Goal: Task Accomplishment & Management: Contribute content

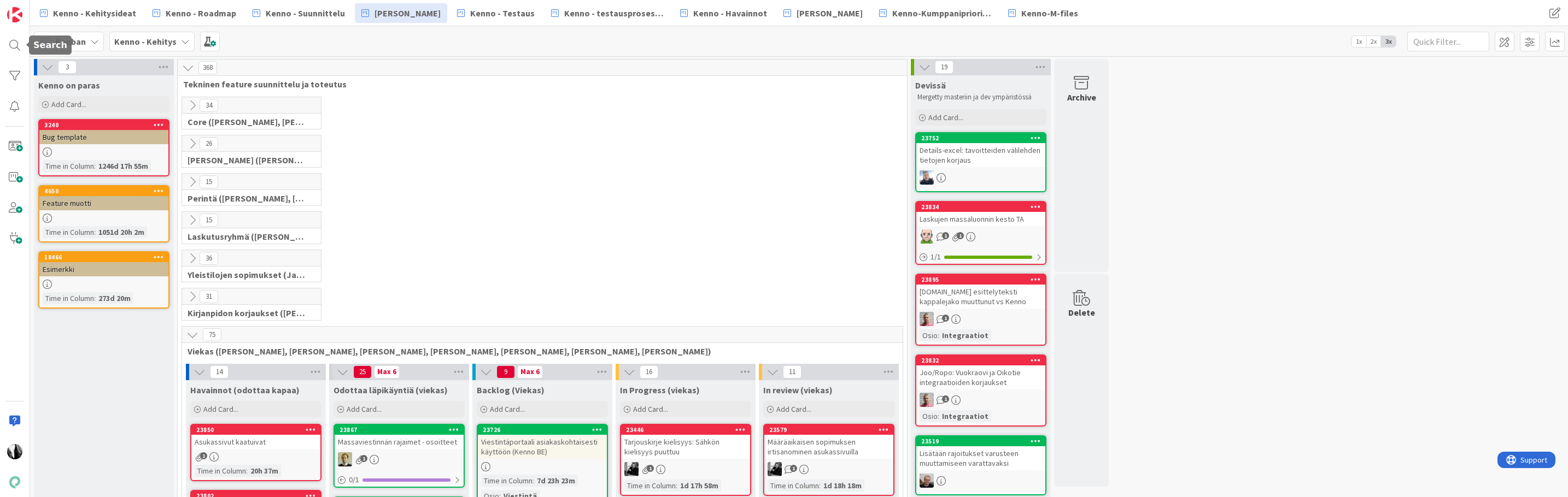
drag, startPoint x: 19, startPoint y: 50, endPoint x: 38, endPoint y: 43, distance: 20.2
click at [19, 50] on div at bounding box center [15, 46] width 22 height 22
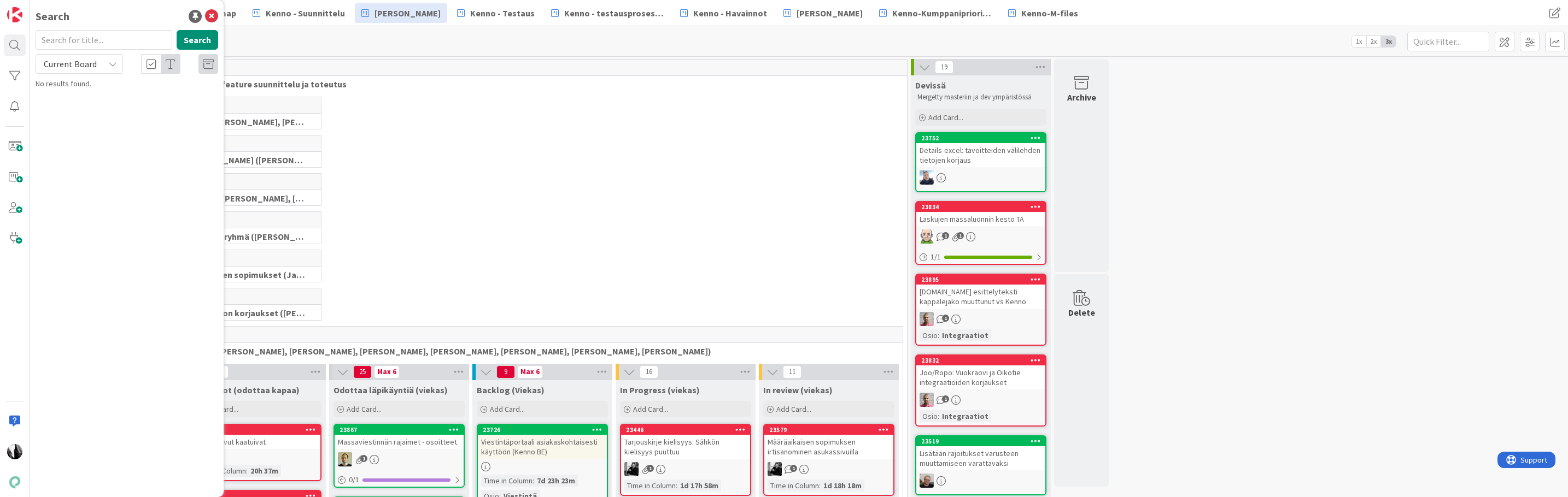
drag, startPoint x: 74, startPoint y: 38, endPoint x: 82, endPoint y: 27, distance: 13.6
click at [76, 35] on input "text" at bounding box center [103, 40] width 137 height 19
type input "massatilaus"
click at [89, 66] on span "Current Board" at bounding box center [70, 64] width 53 height 11
drag, startPoint x: 82, startPoint y: 110, endPoint x: 134, endPoint y: 92, distance: 55.0
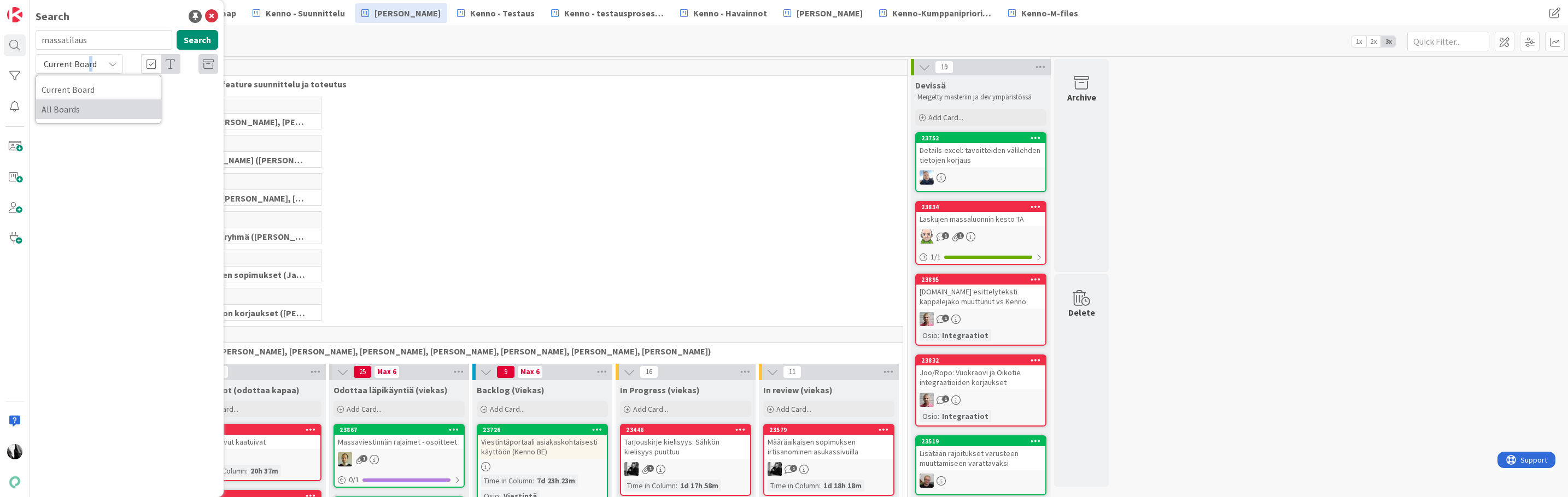
click at [83, 110] on span "All Boards" at bounding box center [98, 109] width 114 height 16
click at [204, 41] on button "Search" at bounding box center [197, 40] width 41 height 19
click at [517, 122] on div "34 Core ([PERSON_NAME], [PERSON_NAME], [PERSON_NAME], [PERSON_NAME], [PERSON_NA…" at bounding box center [542, 116] width 725 height 38
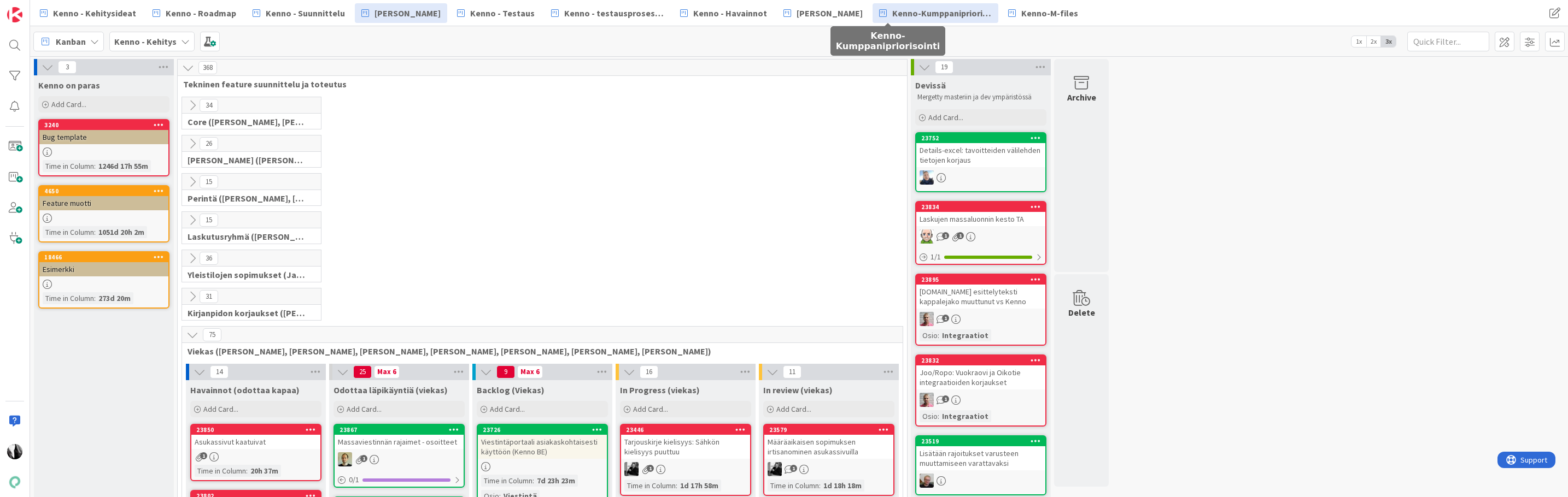
click at [705, 19] on span "Kenno-Kumppanipriorisointi" at bounding box center [942, 13] width 99 height 13
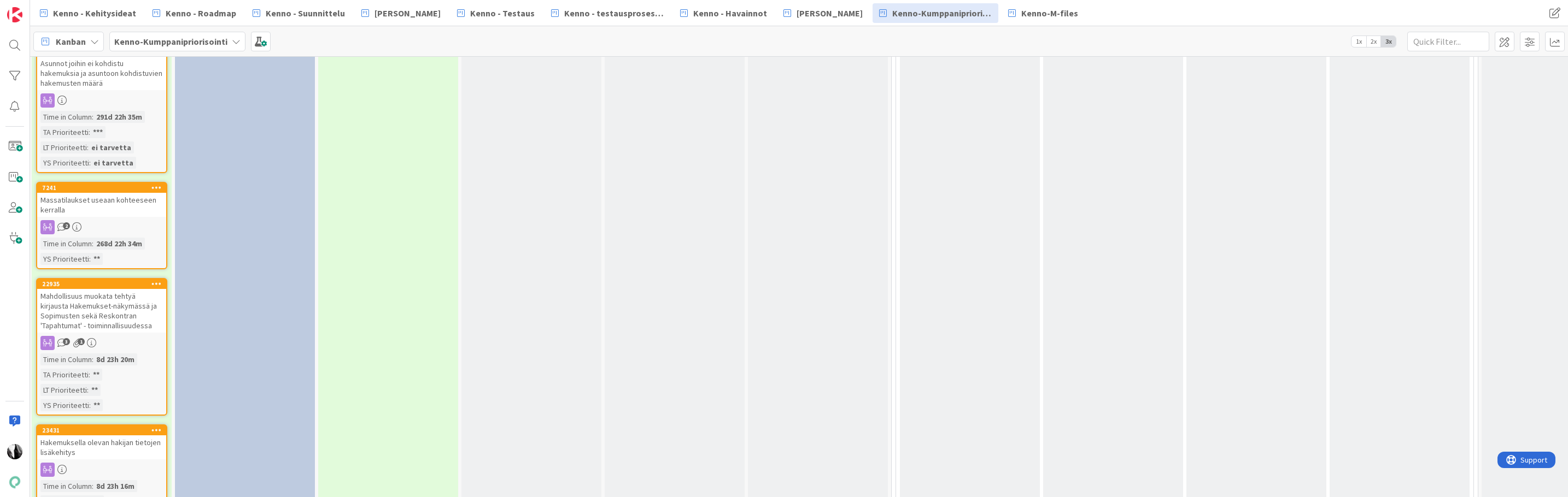
scroll to position [1835, 0]
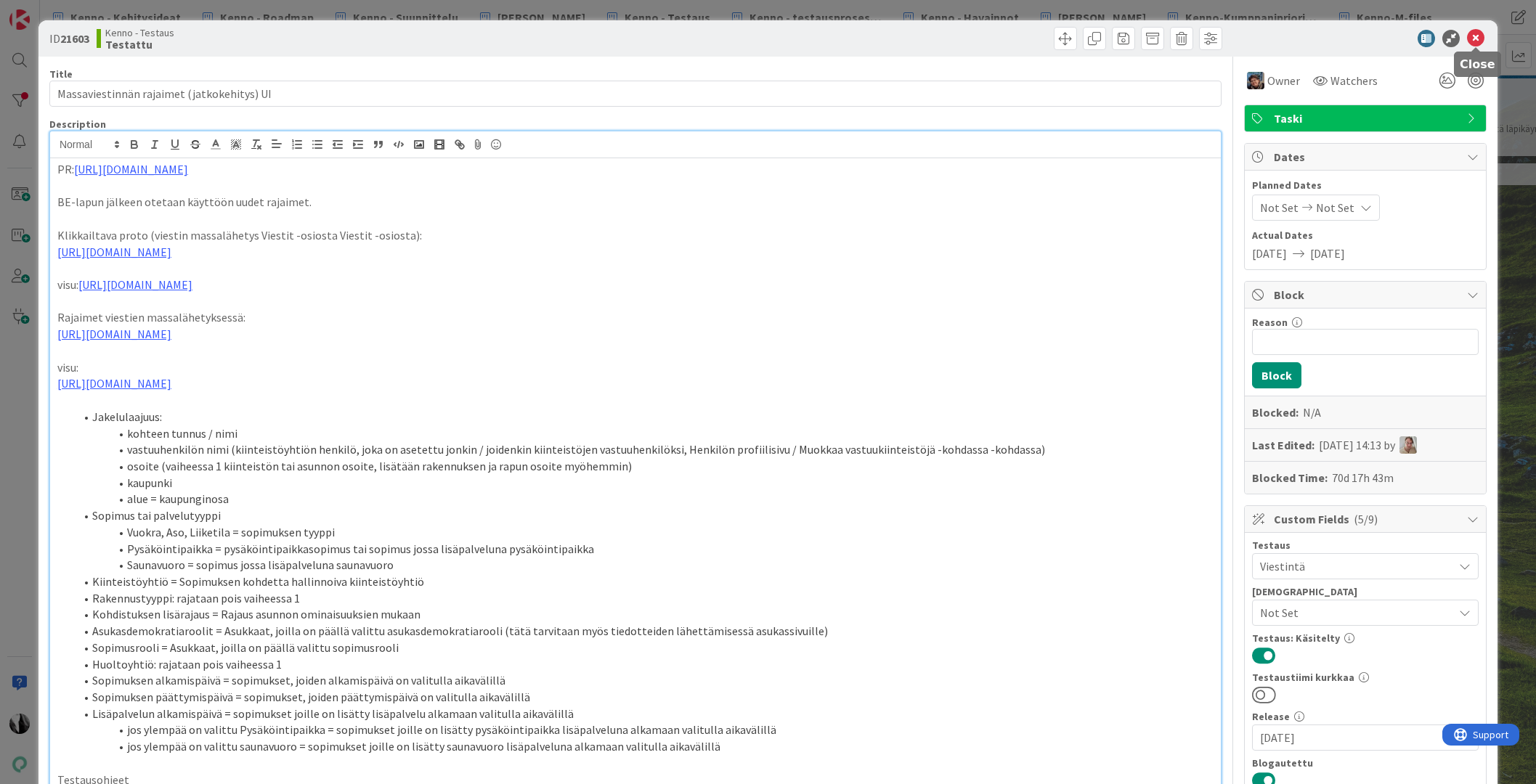
click at [1473, 37] on icon at bounding box center [1475, 39] width 18 height 18
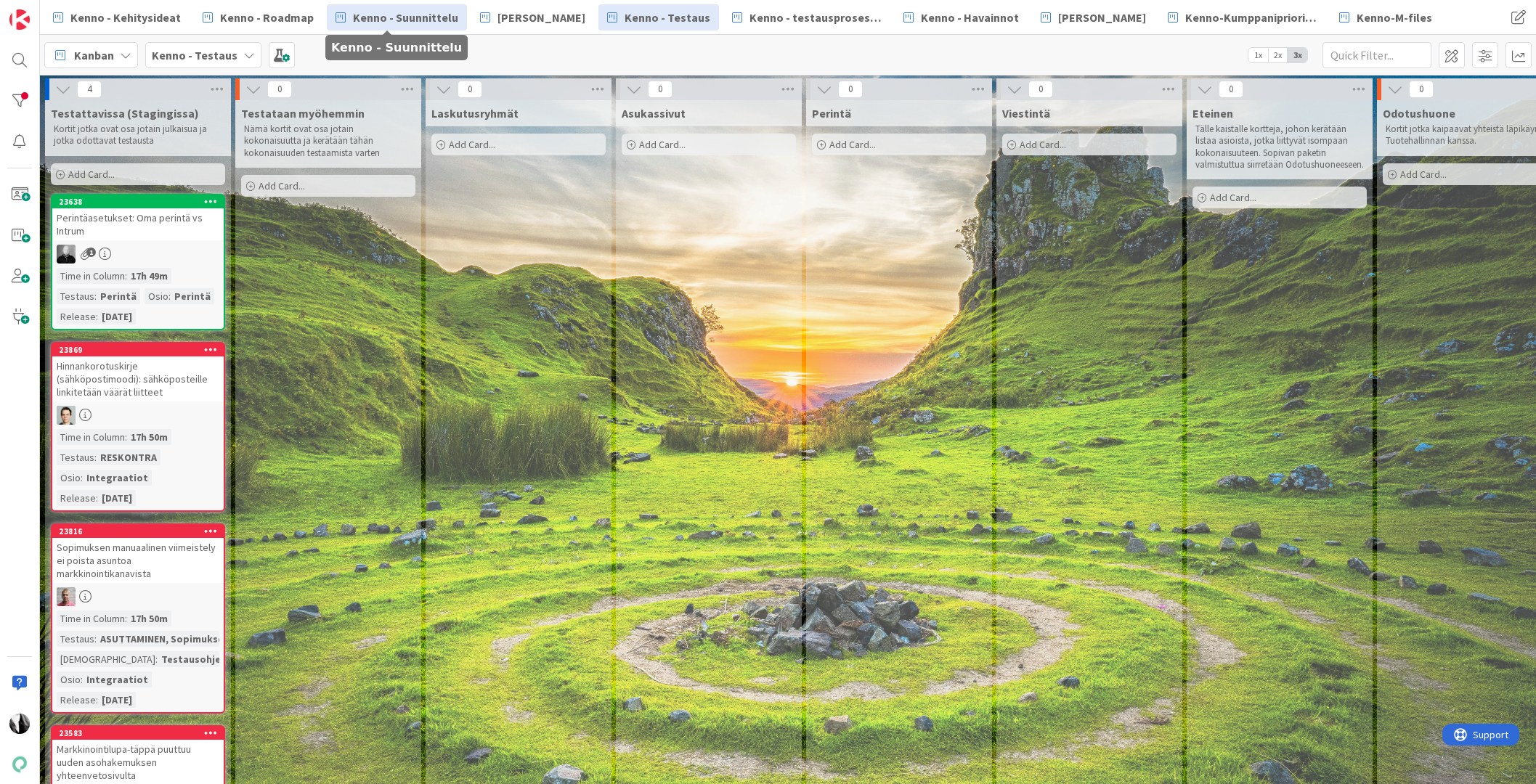
click at [407, 22] on span "Kenno - Suunnittelu" at bounding box center [406, 18] width 105 height 18
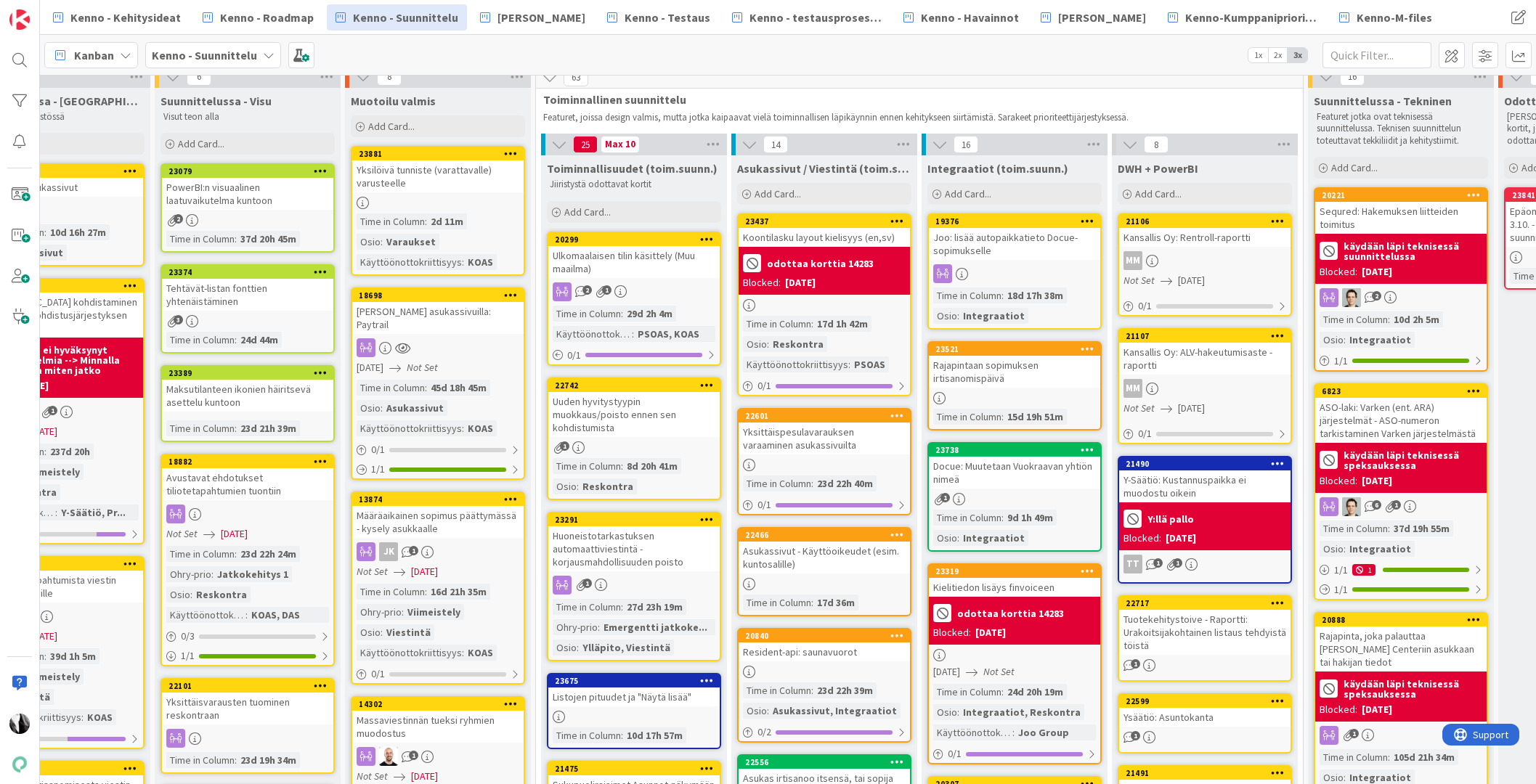
scroll to position [0, 271]
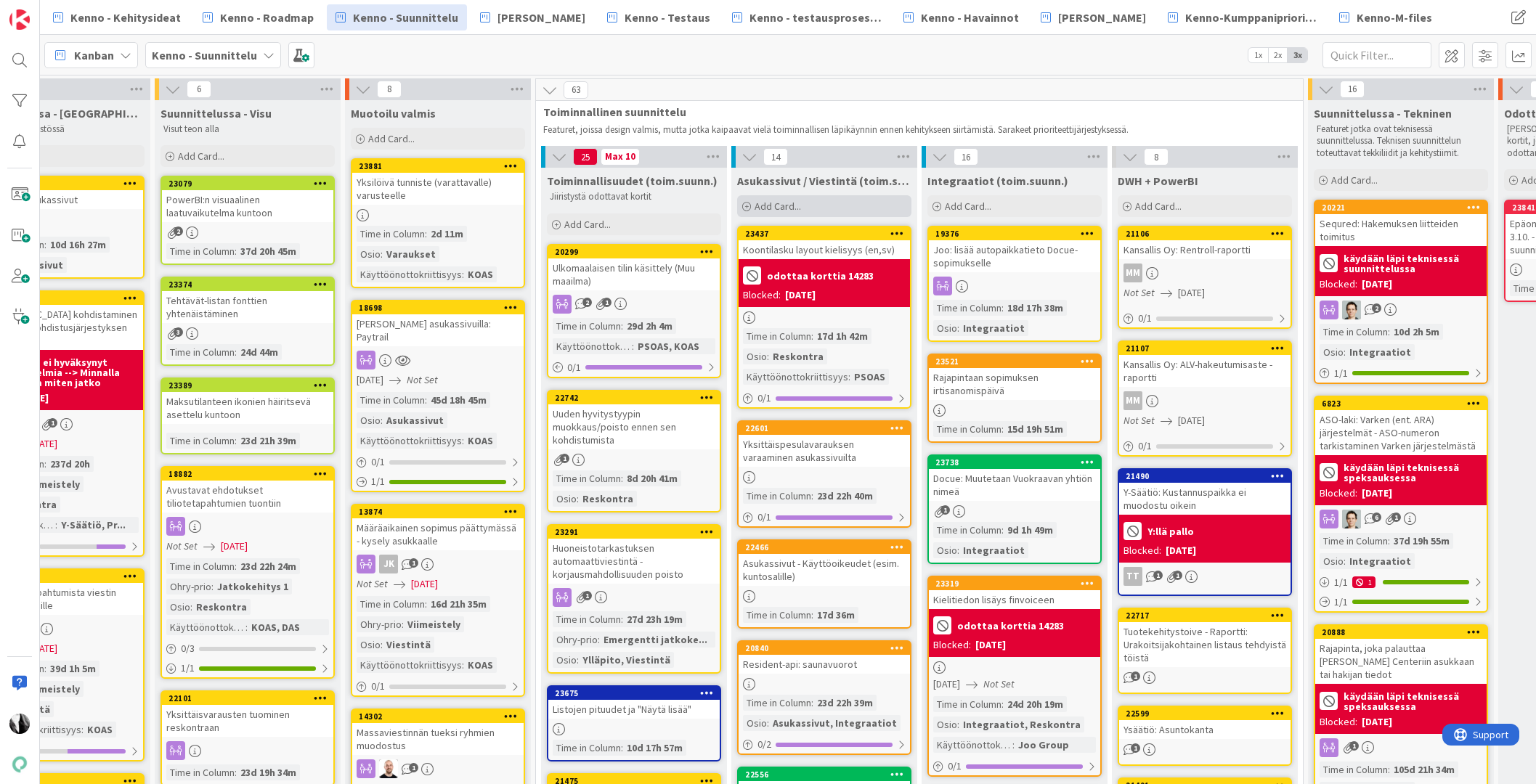
click at [772, 207] on span "Add Card..." at bounding box center [777, 206] width 46 height 13
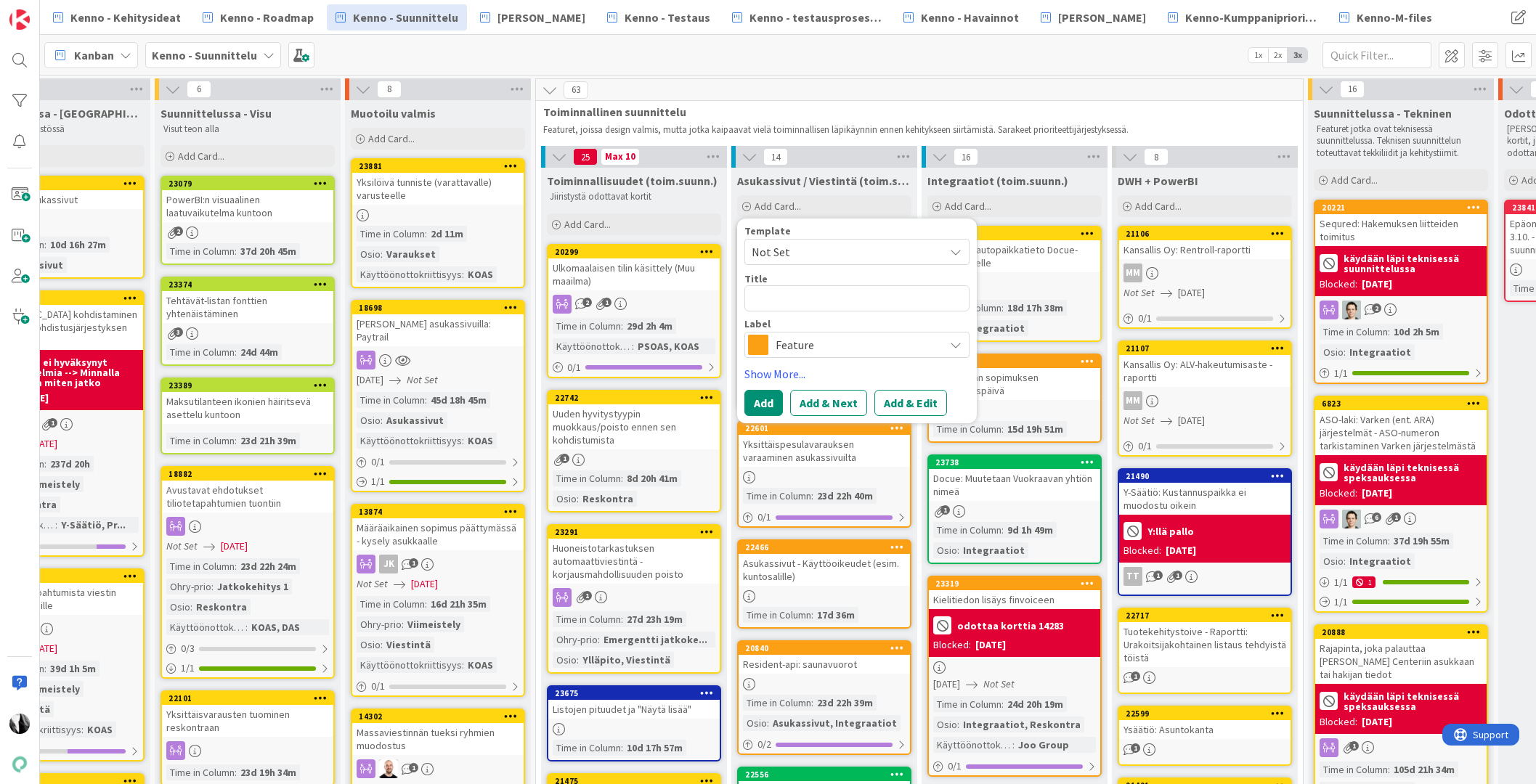
type textarea "x"
type textarea "A"
type textarea "x"
type textarea "As"
type textarea "x"
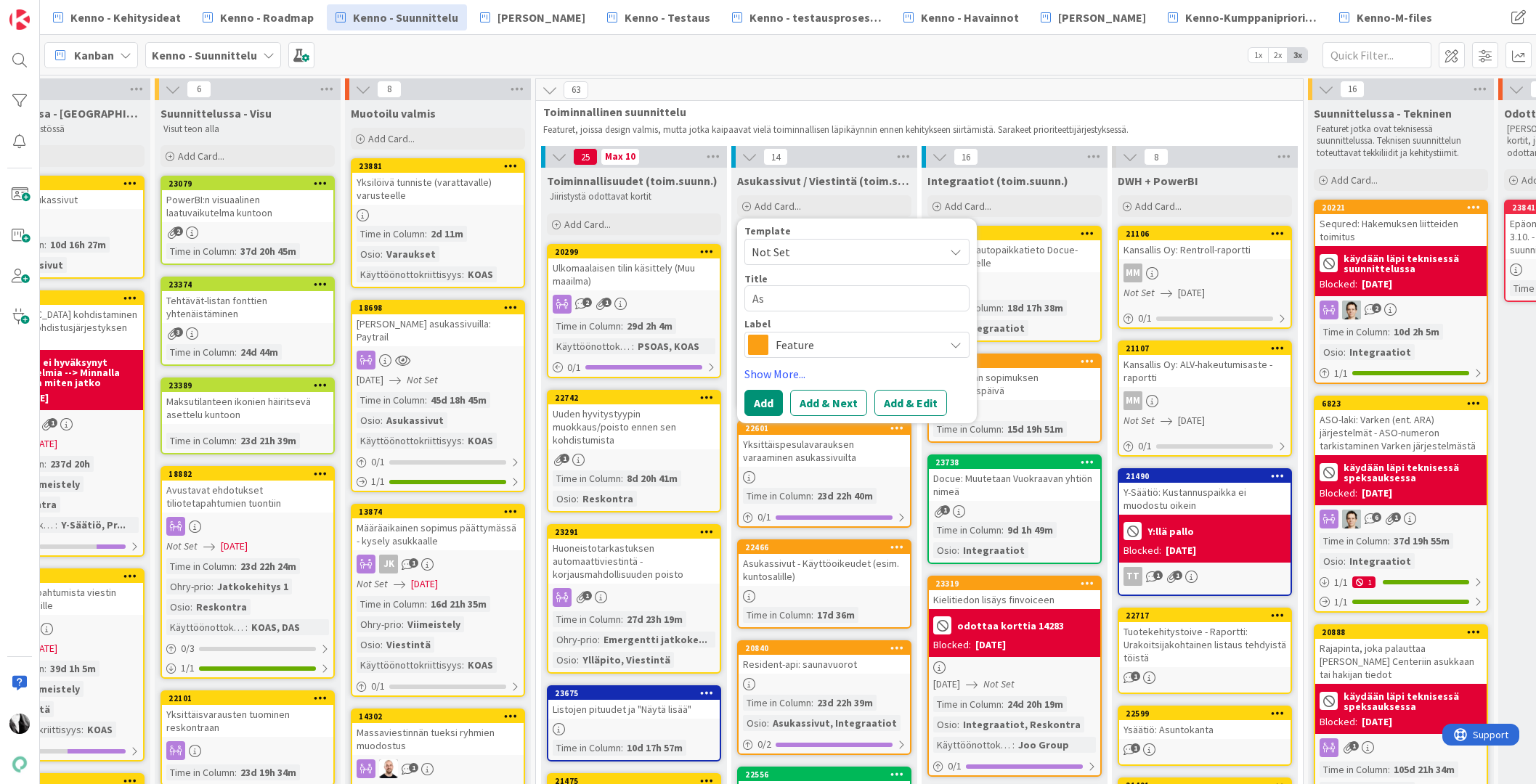
type textarea "Asu"
type textarea "x"
type textarea "Asuk"
type textarea "x"
type textarea "Asuka"
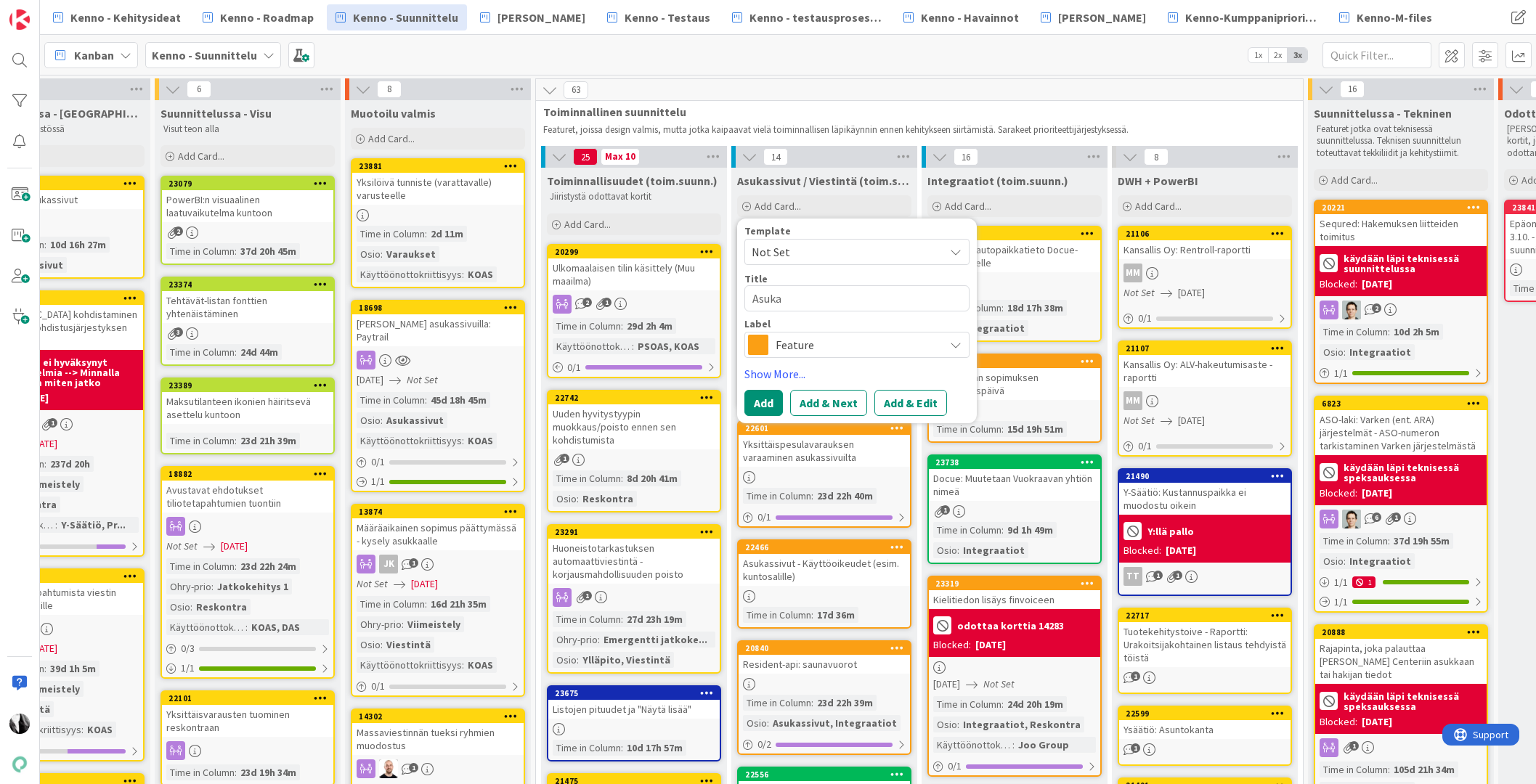
type textarea "x"
type textarea "Asukas"
type textarea "x"
type textarea "Asukass"
type textarea "x"
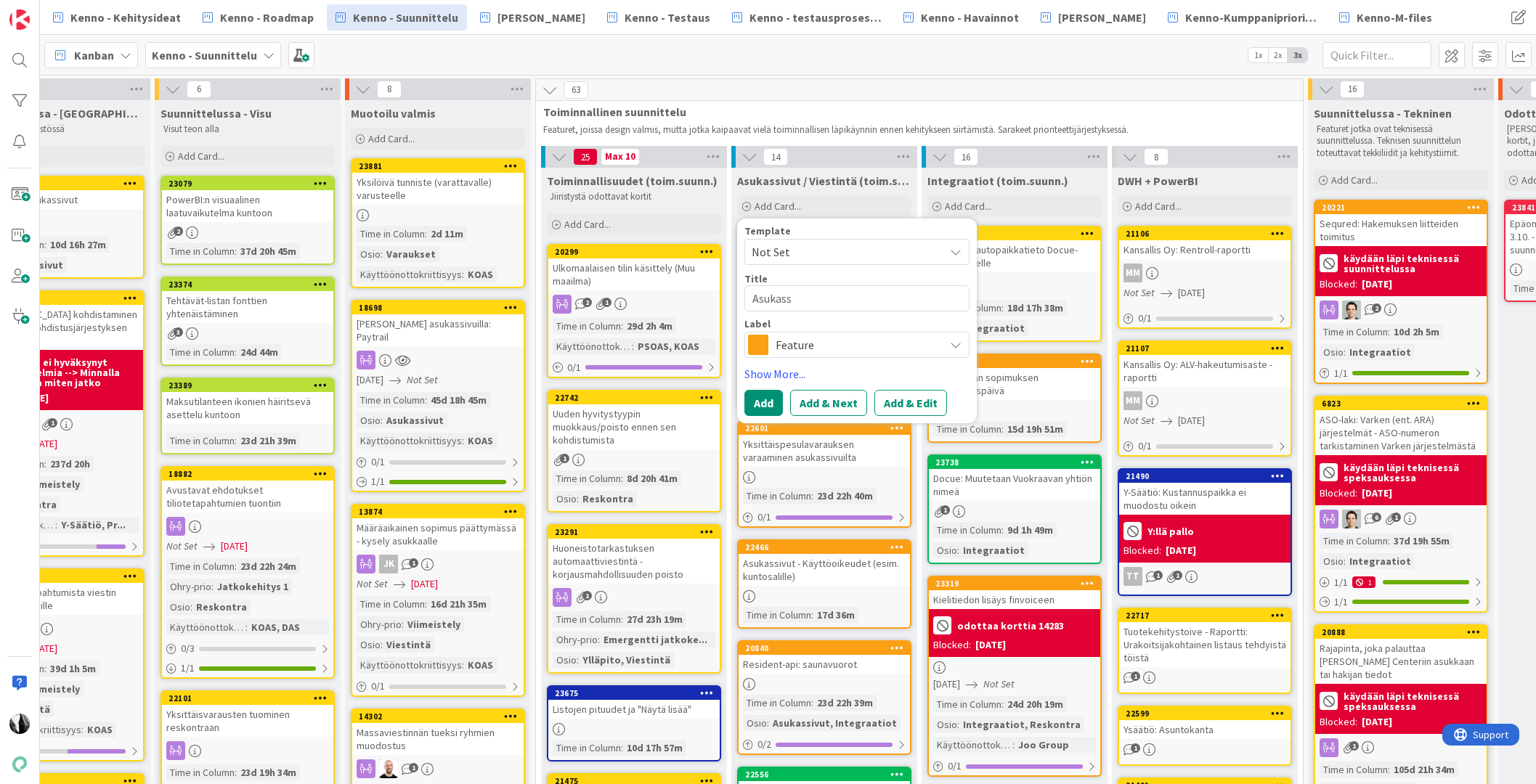
type textarea "Asukassi"
type textarea "x"
type textarea "Asukassiv"
type textarea "x"
type textarea "Asukassivu"
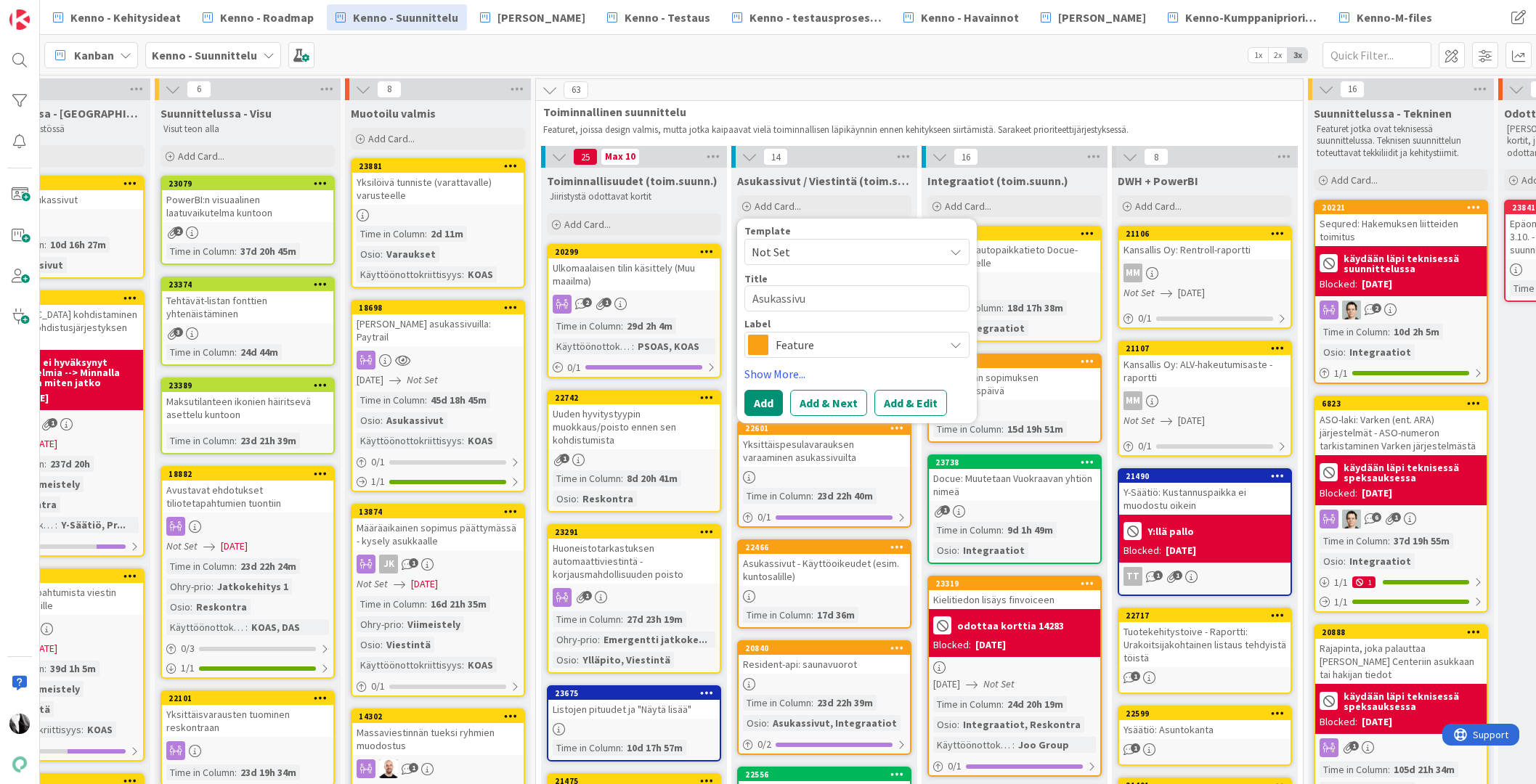
type textarea "x"
type textarea "Asukassivuj"
type textarea "x"
type textarea "Asukassivuje"
type textarea "x"
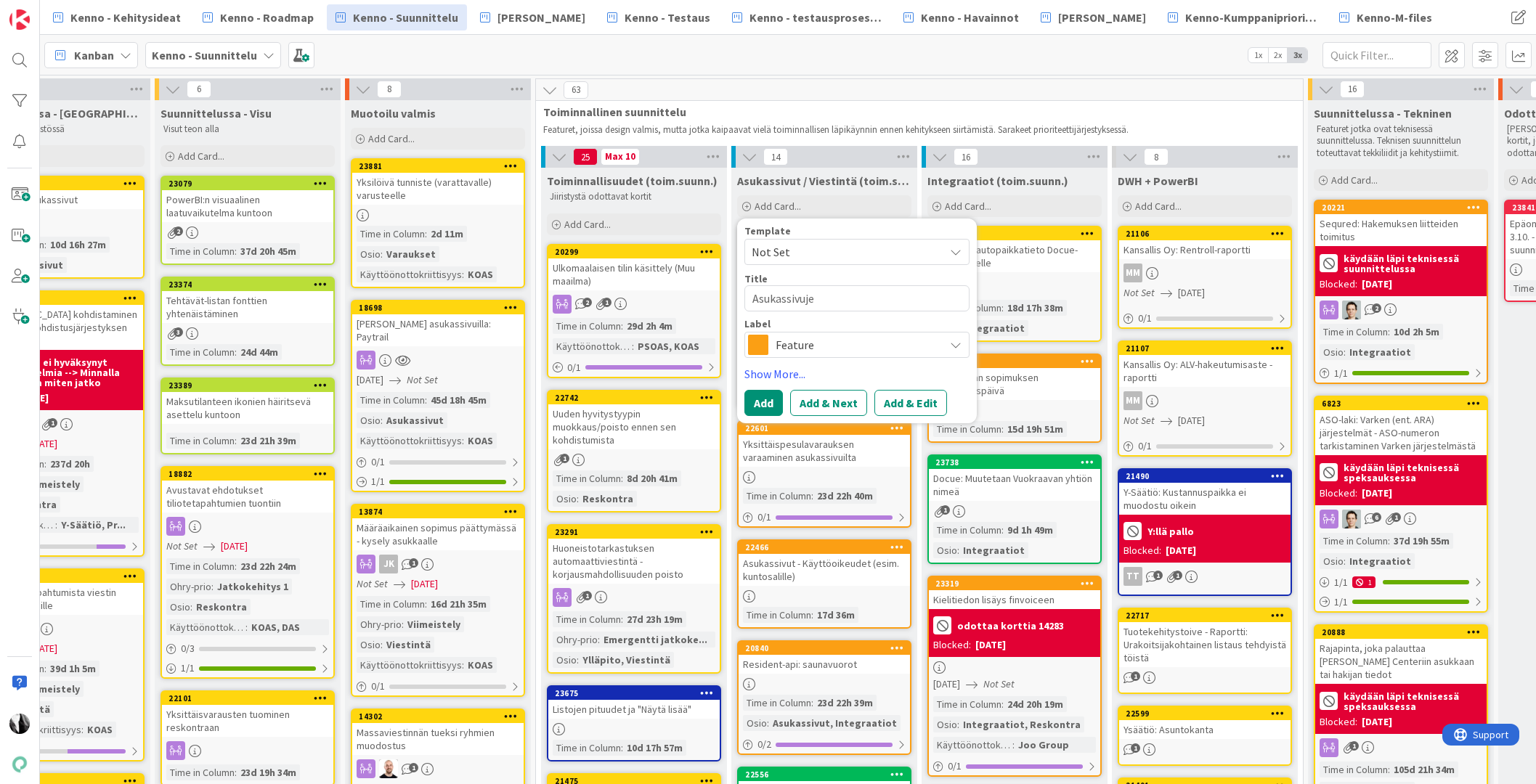
type textarea "Asukassivujen"
type textarea "x"
type textarea "Asukassivujen"
type textarea "x"
type textarea "Asukassivujen p"
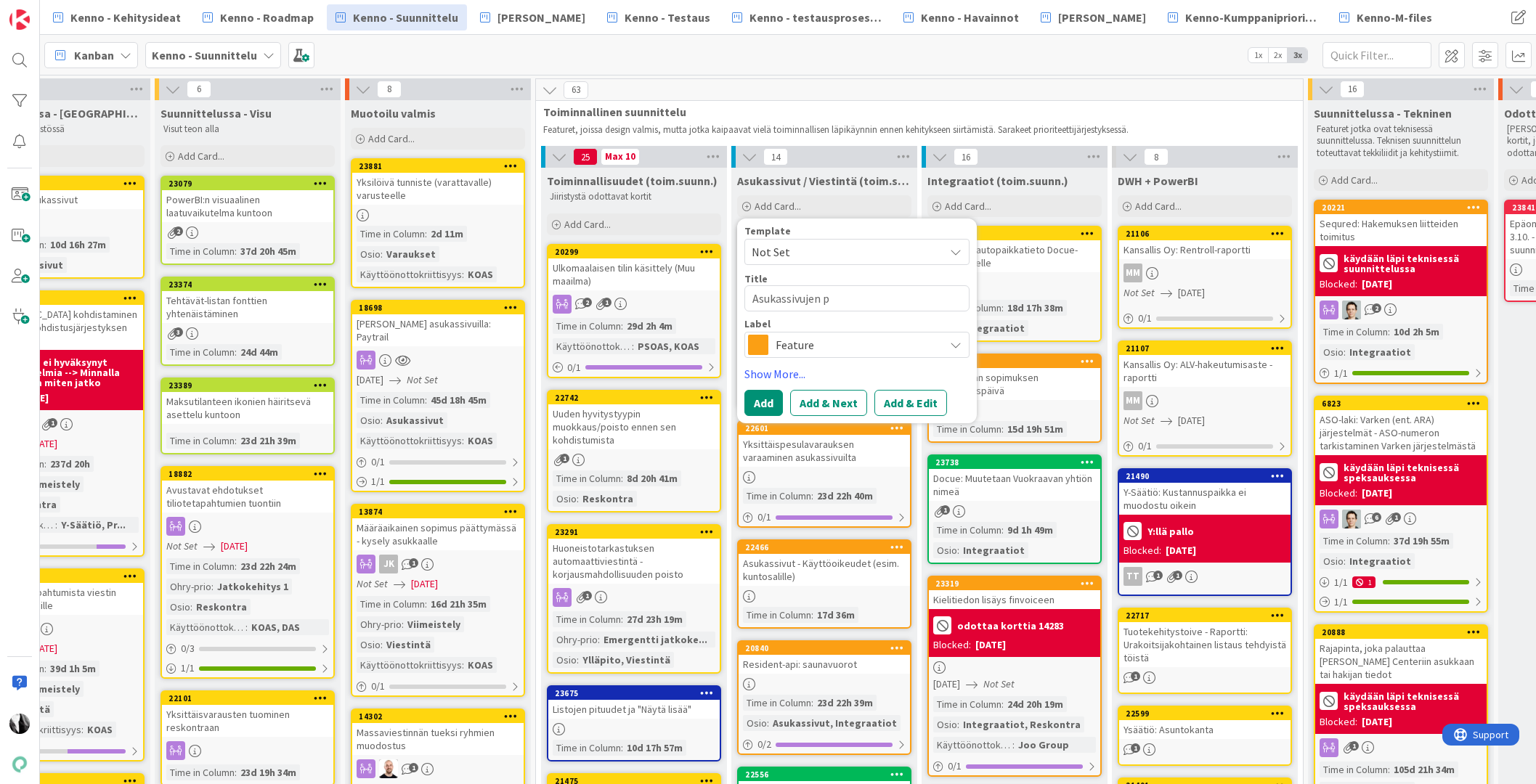
type textarea "x"
type textarea "Asukassivujen pa"
type textarea "x"
type textarea "Asukassivujen pal"
type textarea "x"
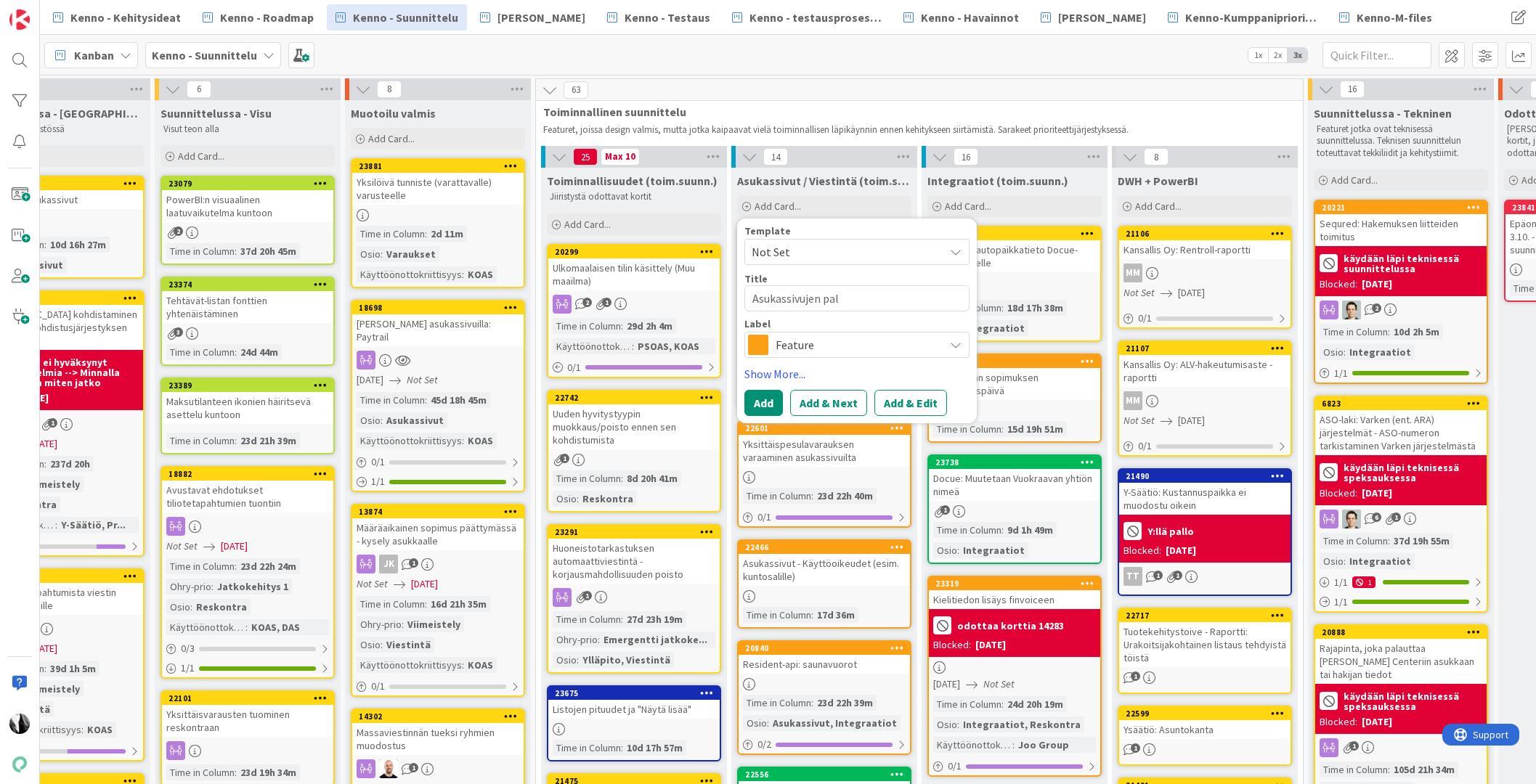
type textarea "Asukassivujen pala"
type textarea "x"
type textarea "Asukassivujen palau"
type textarea "x"
type textarea "Asukassivujen palaut"
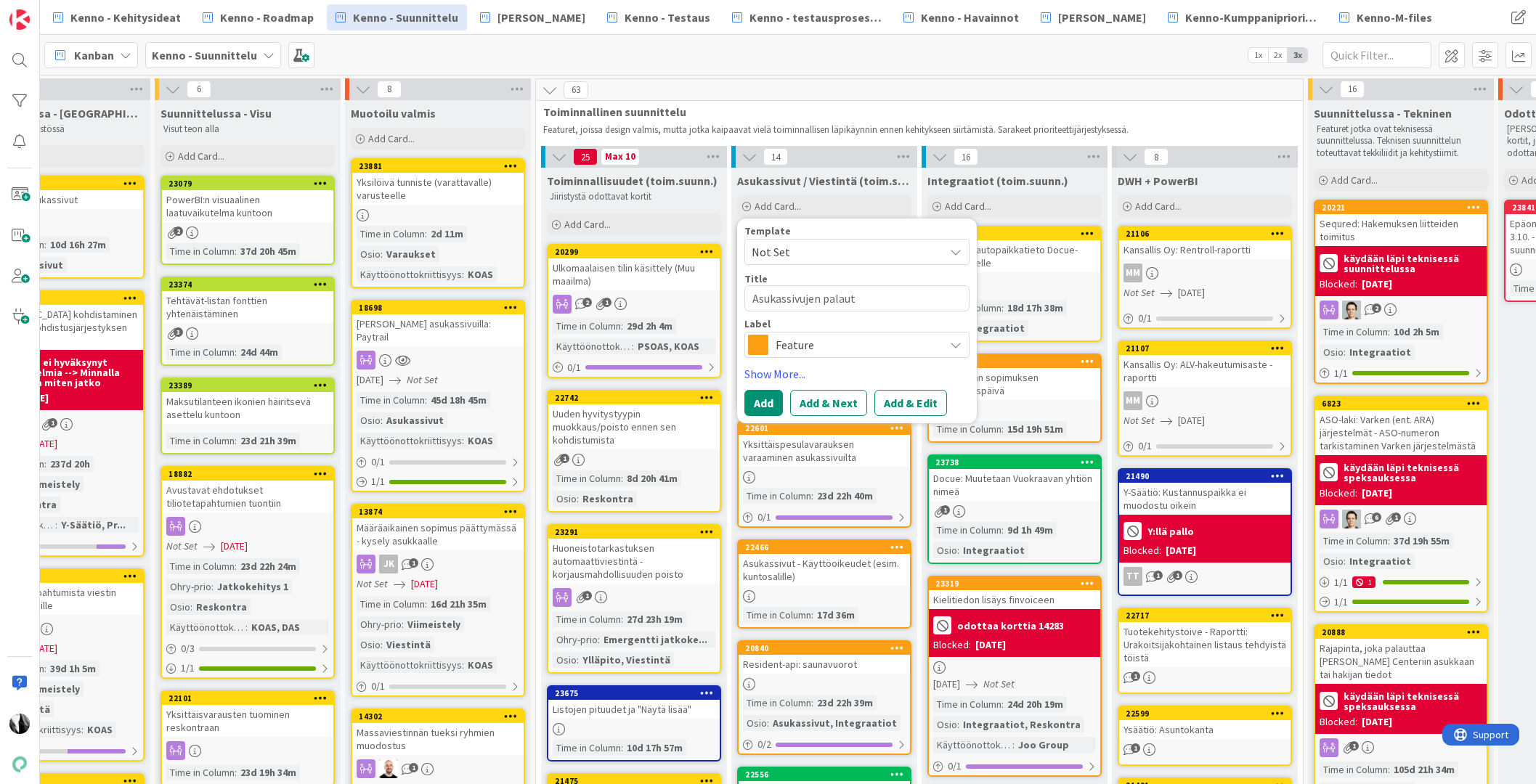
type textarea "x"
type textarea "Asukassivujen palaute"
type textarea "x"
type textarea "Asukassivujen palaute/"
type textarea "x"
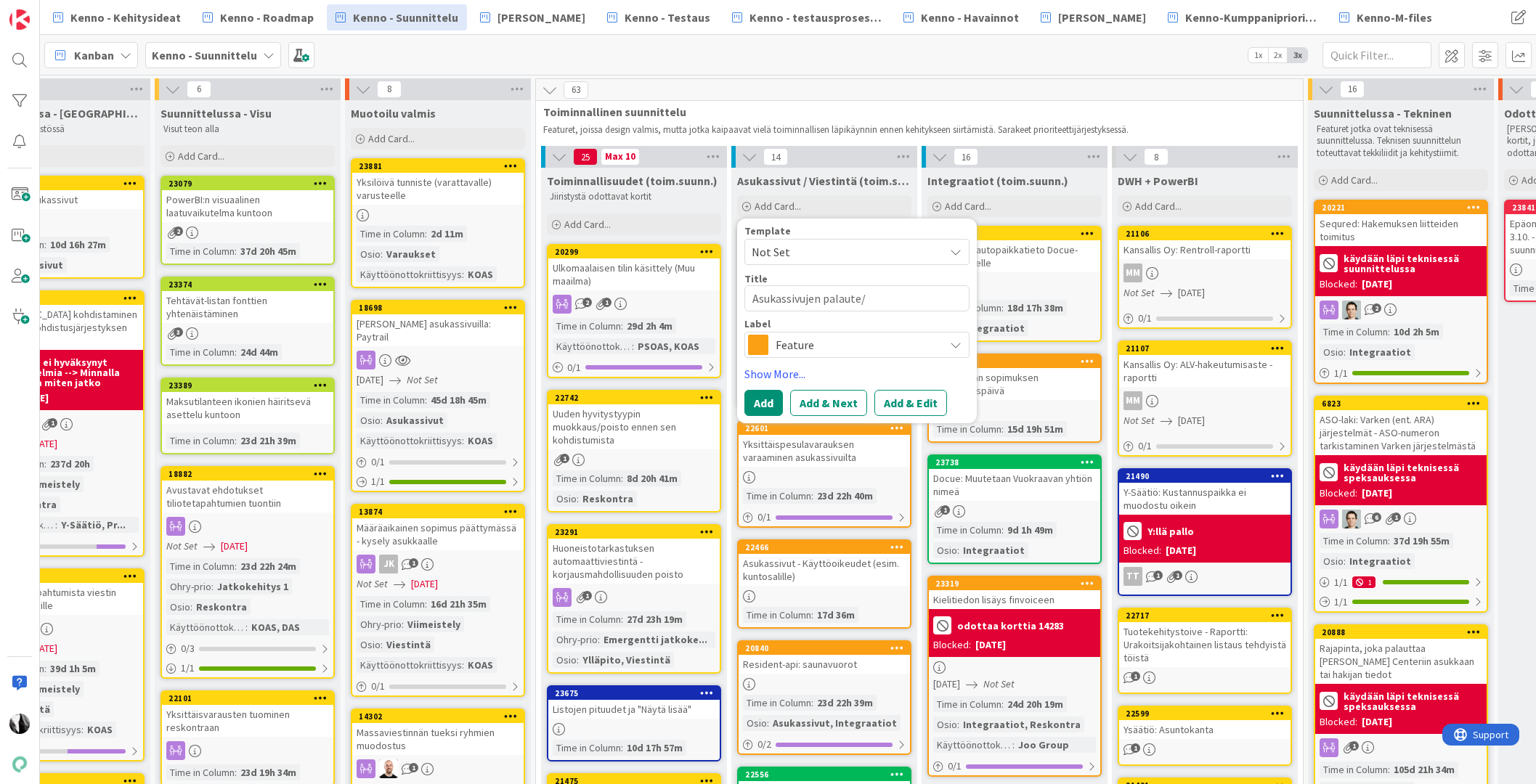
type textarea "Asukassivujen palaute/k"
type textarea "x"
type textarea "Asukassivujen palaute/ky"
type textarea "x"
type textarea "Asukassivujen palaute/kys"
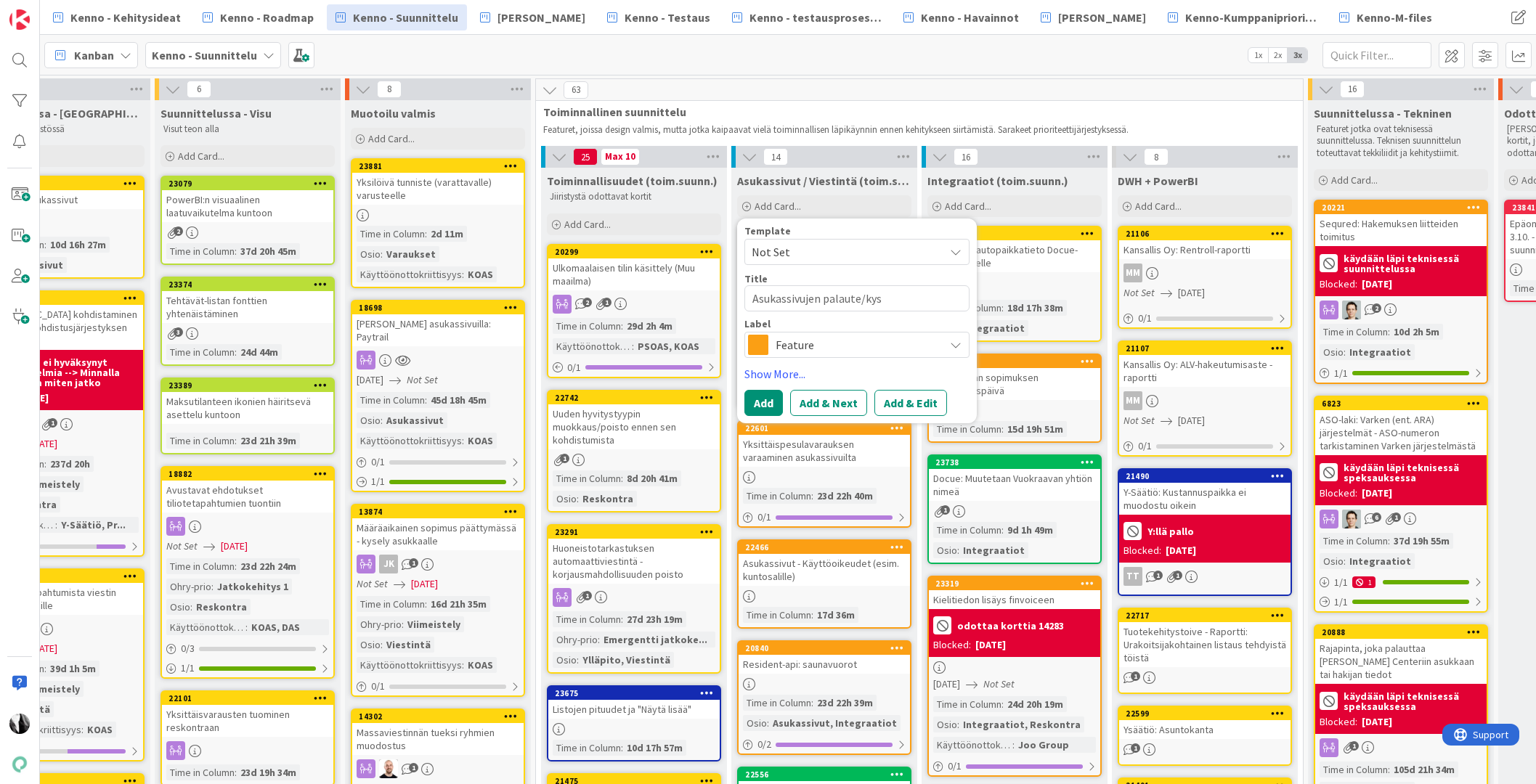
type textarea "x"
type textarea "Asukassivujen palaute/kysy"
type textarea "x"
type textarea "Asukassivujen palaute/kysym"
type textarea "x"
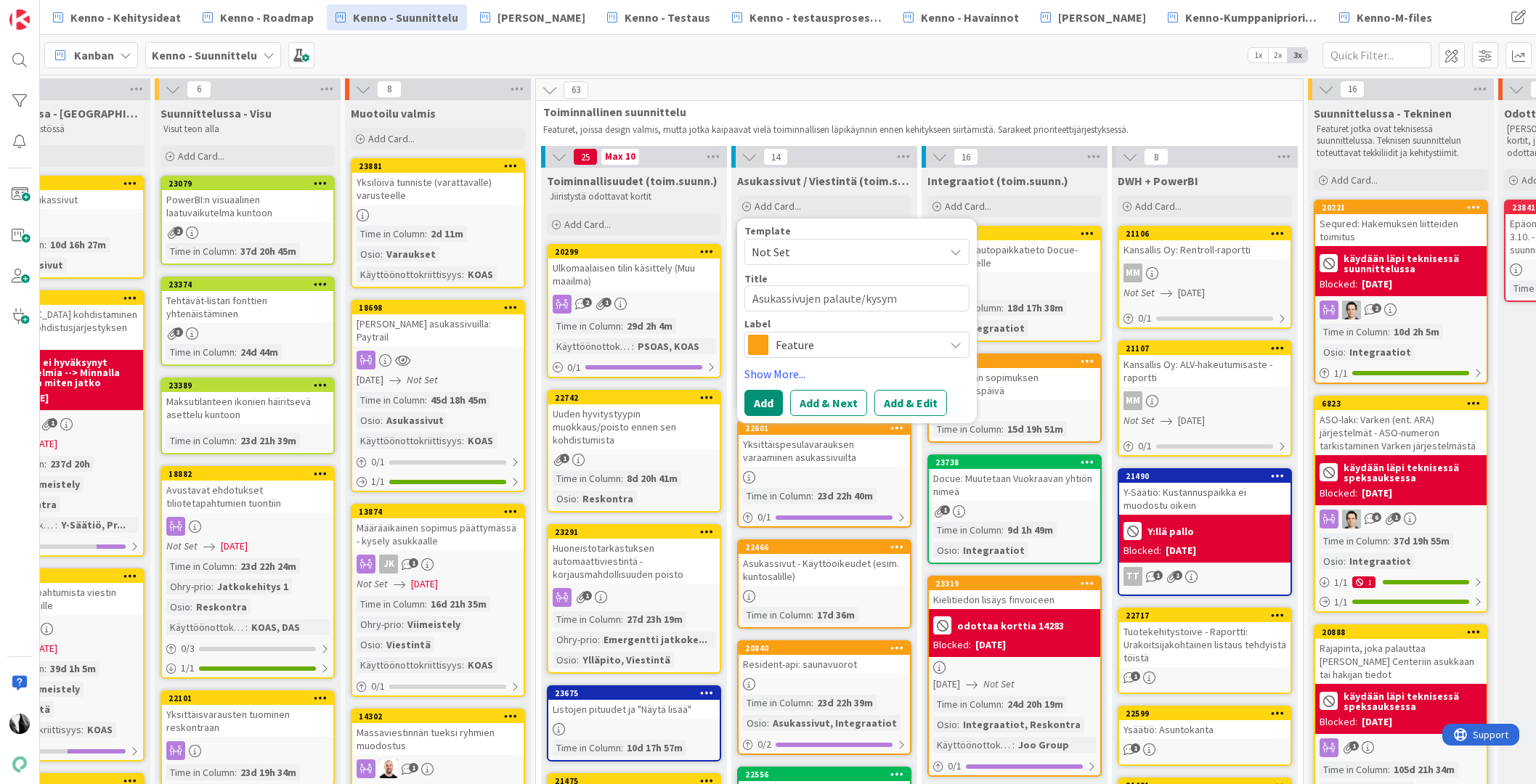
type textarea "Asukassivujen palaute/kysymy"
type textarea "x"
type textarea "Asukassivujen palaute/kysymys"
type textarea "x"
type textarea "Asukassivujen palaute/kysymys"
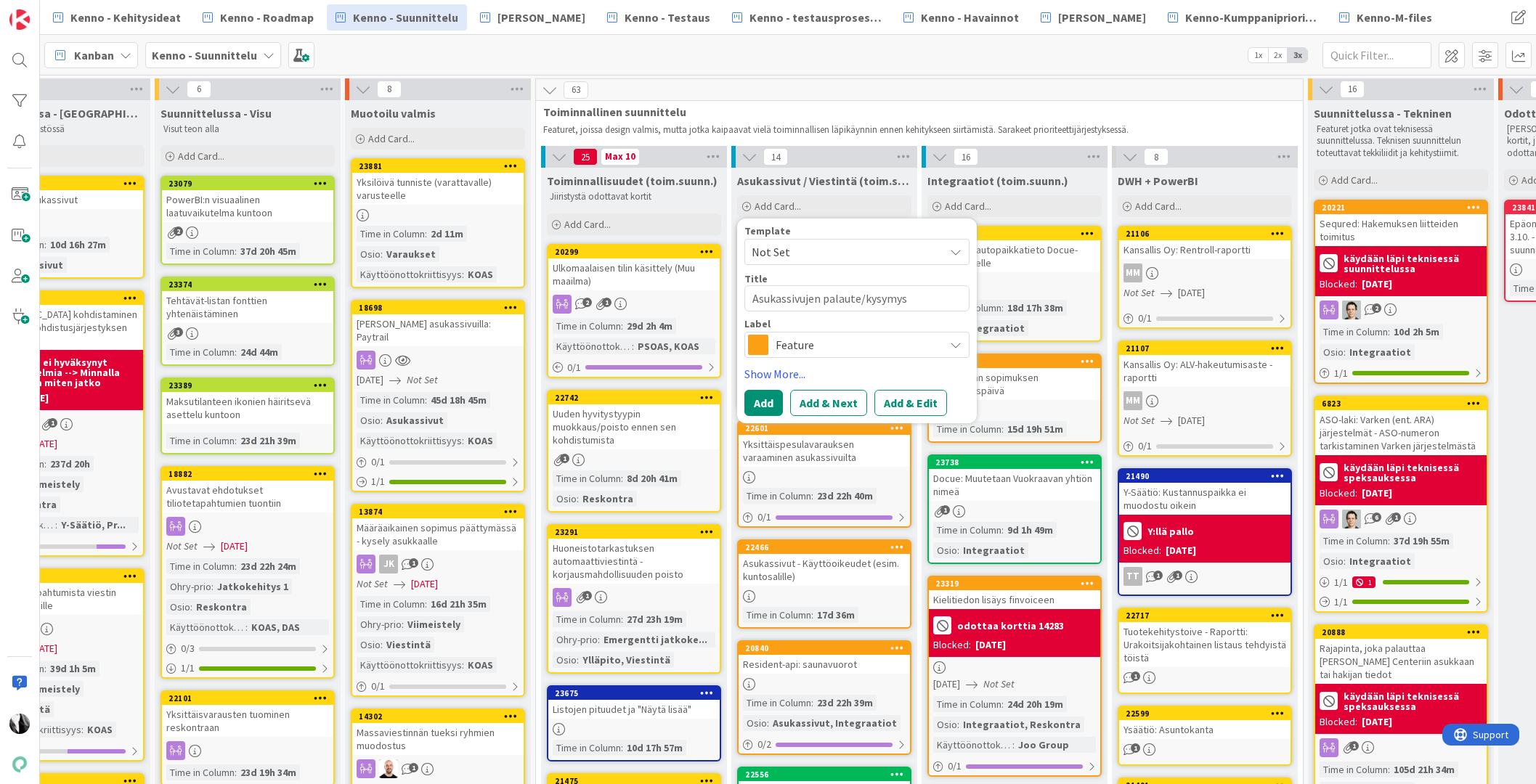
type textarea "x"
type textarea "Asukassivujen palaute/kysymys o"
type textarea "x"
type textarea "Asukassivujen palaute/kysymys oh"
type textarea "x"
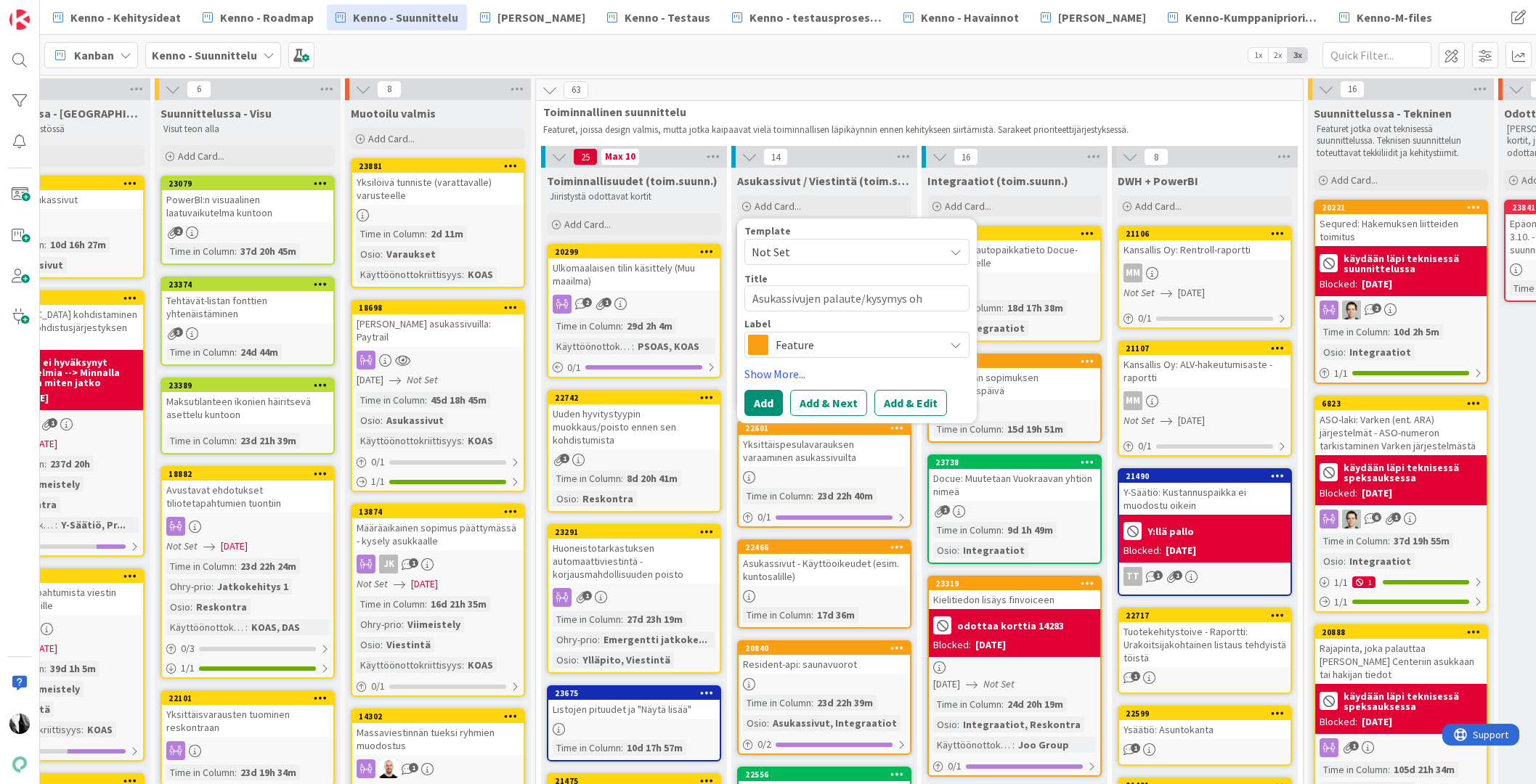
type textarea "Asukassivujen palaute/kysymys ohj"
type textarea "x"
type textarea "Asukassivujen palaute/kysymys ohje"
type textarea "x"
type textarea "Asukassivujen palaute/kysymys ohjet"
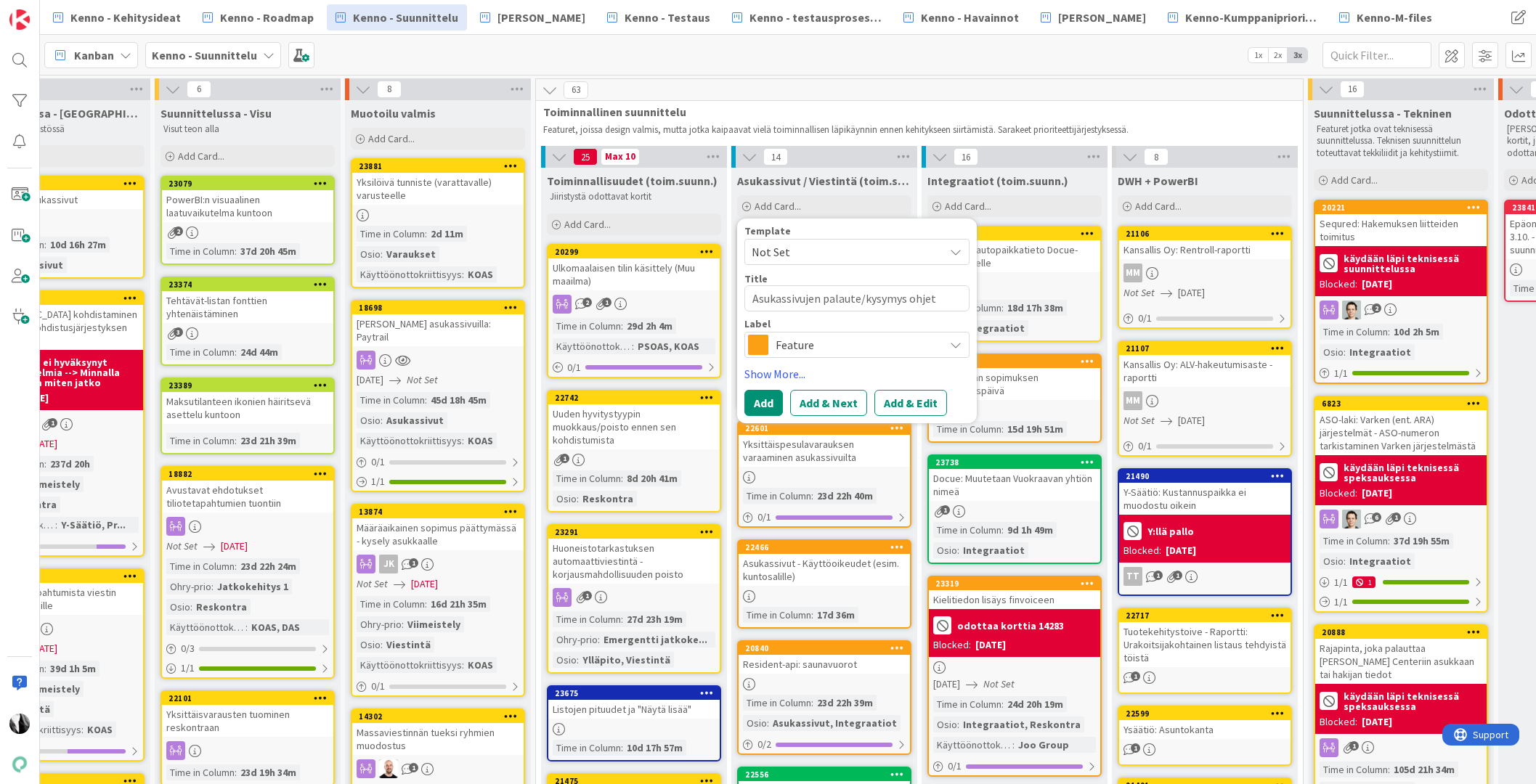
type textarea "x"
type textarea "Asukassivujen palaute/kysymys ohjete"
type textarea "x"
type textarea "Asukassivujen palaute/kysymys ohjetek"
type textarea "x"
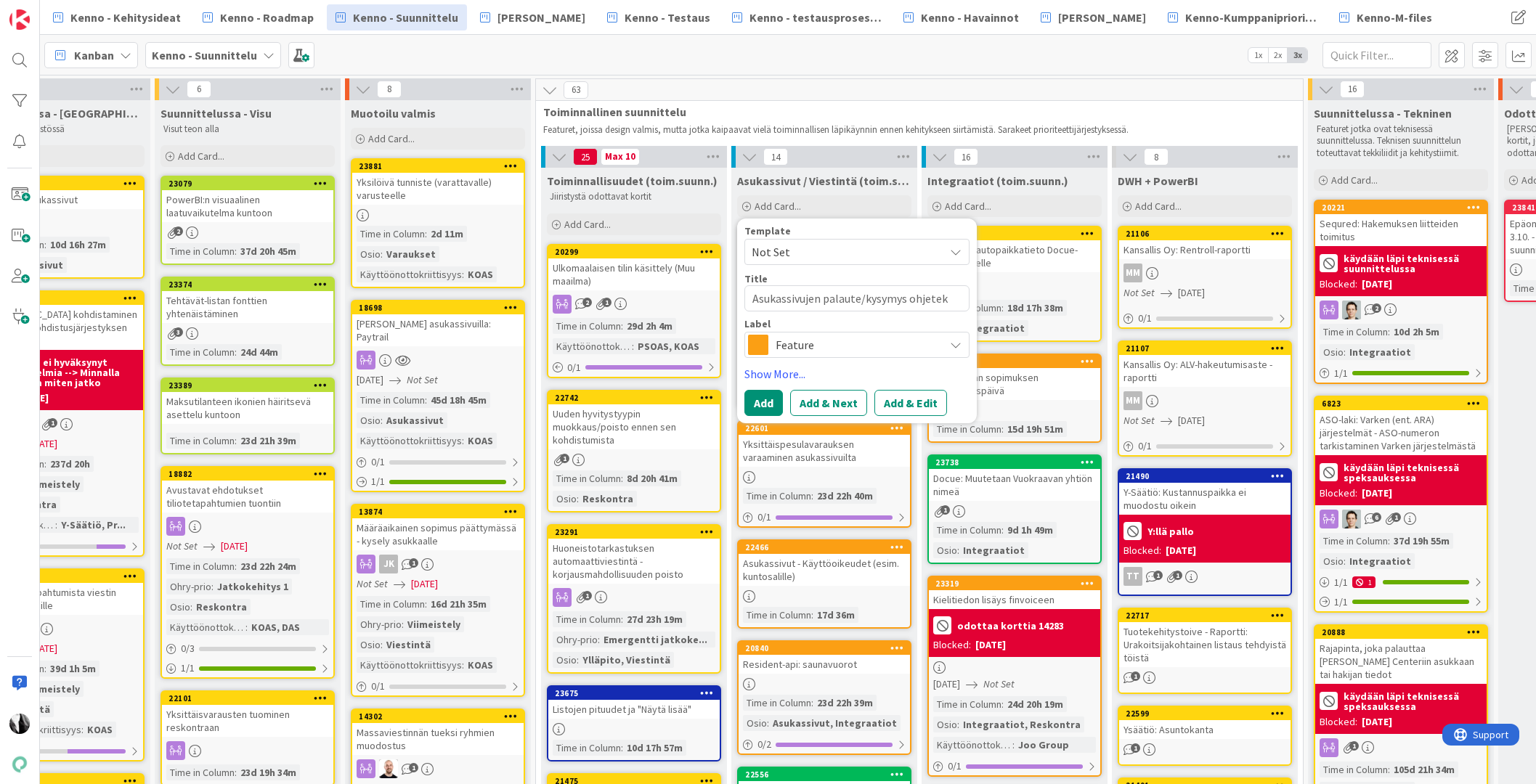
type textarea "Asukassivujen palaute/kysymys ohjeteks"
type textarea "x"
type textarea "Asukassivujen palaute/kysymys ohjetekst"
type textarea "x"
type textarea "Asukassivujen palaute/kysymys ohjeteksti"
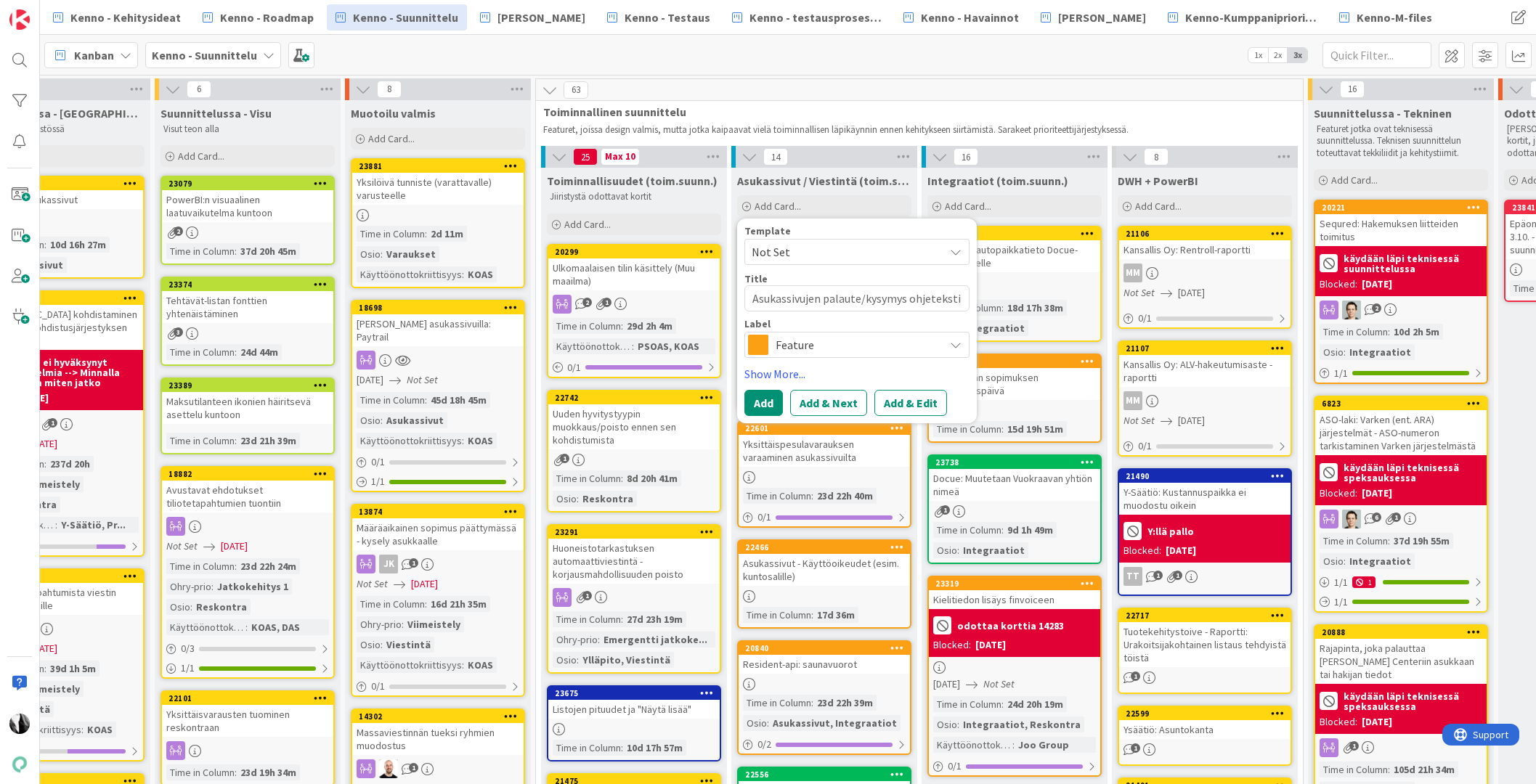
type textarea "x"
type textarea "Asukassivujen palaute/kysymys ohjetekstit"
click at [861, 348] on span "Feature" at bounding box center [855, 344] width 161 height 20
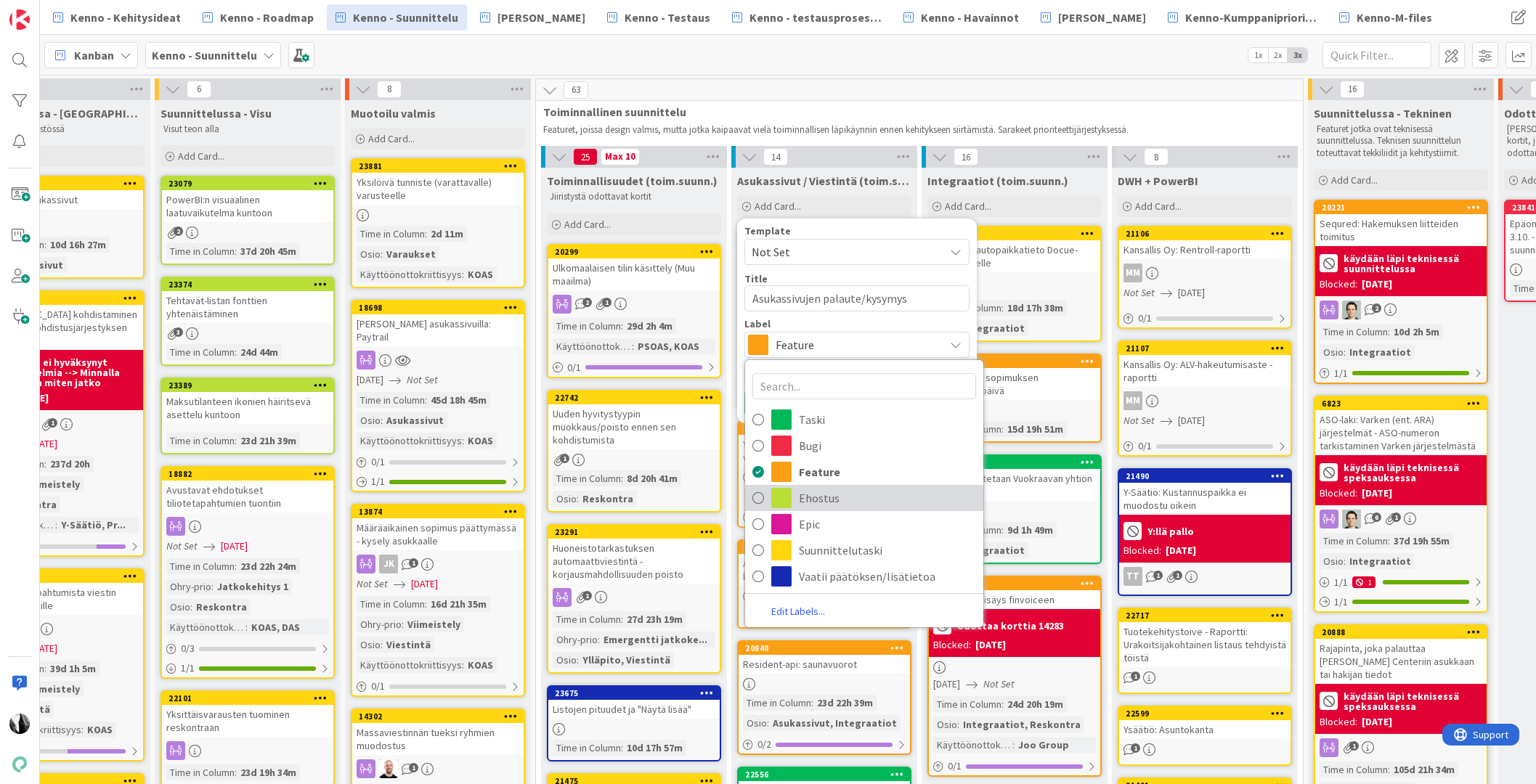
click at [835, 492] on span "Ehostus" at bounding box center [887, 498] width 177 height 22
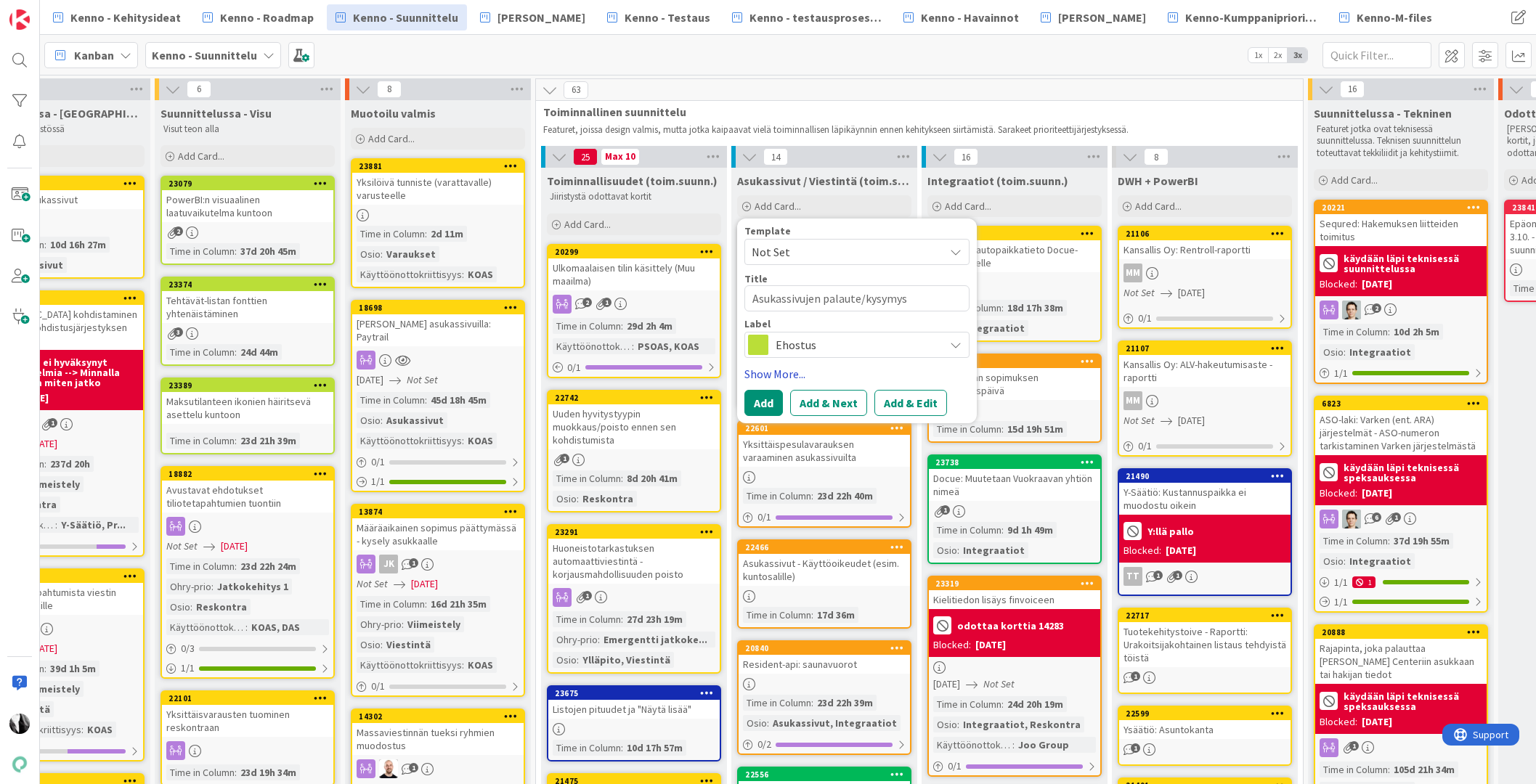
click at [791, 370] on link "Show More..." at bounding box center [857, 374] width 225 height 18
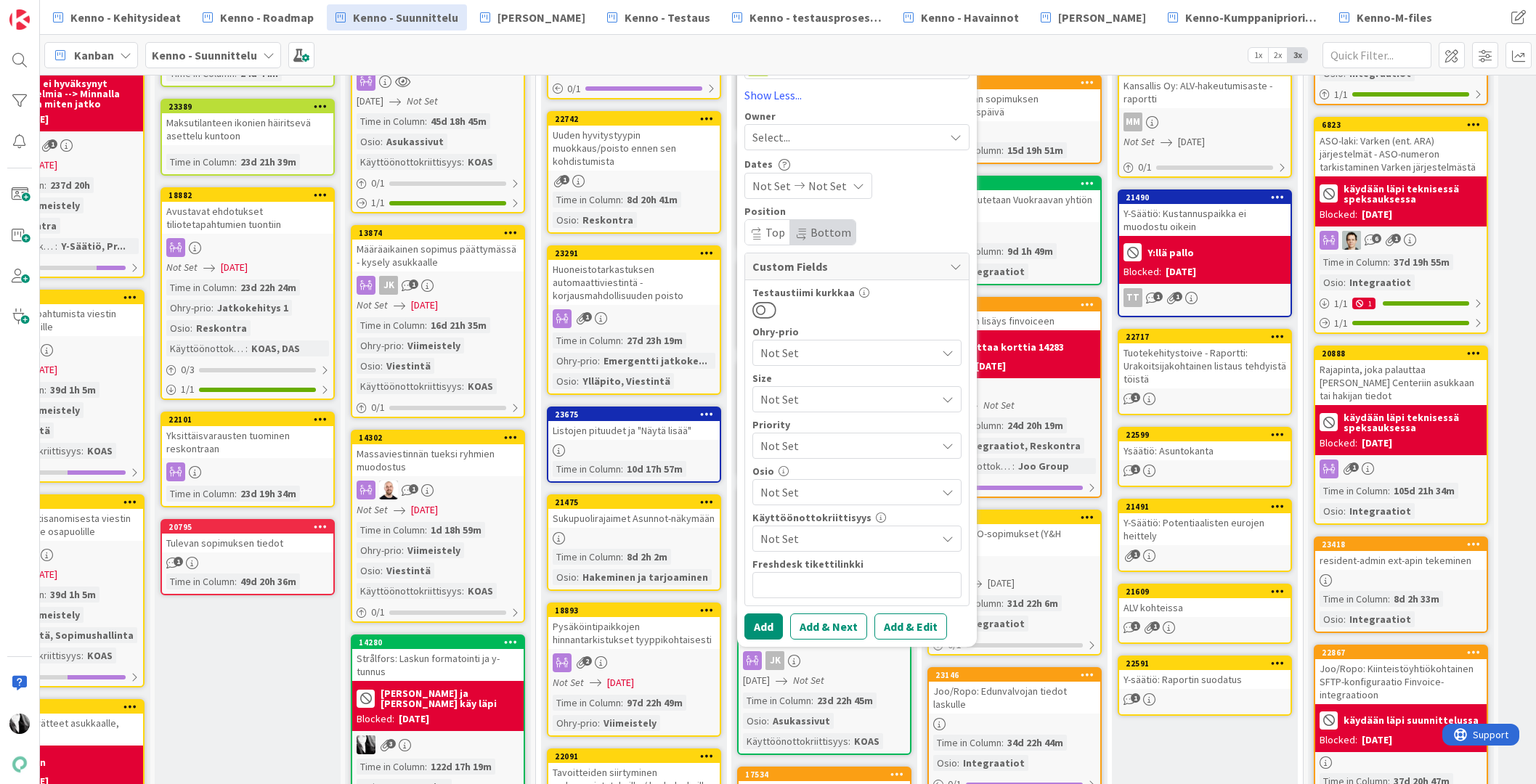
scroll to position [285, 271]
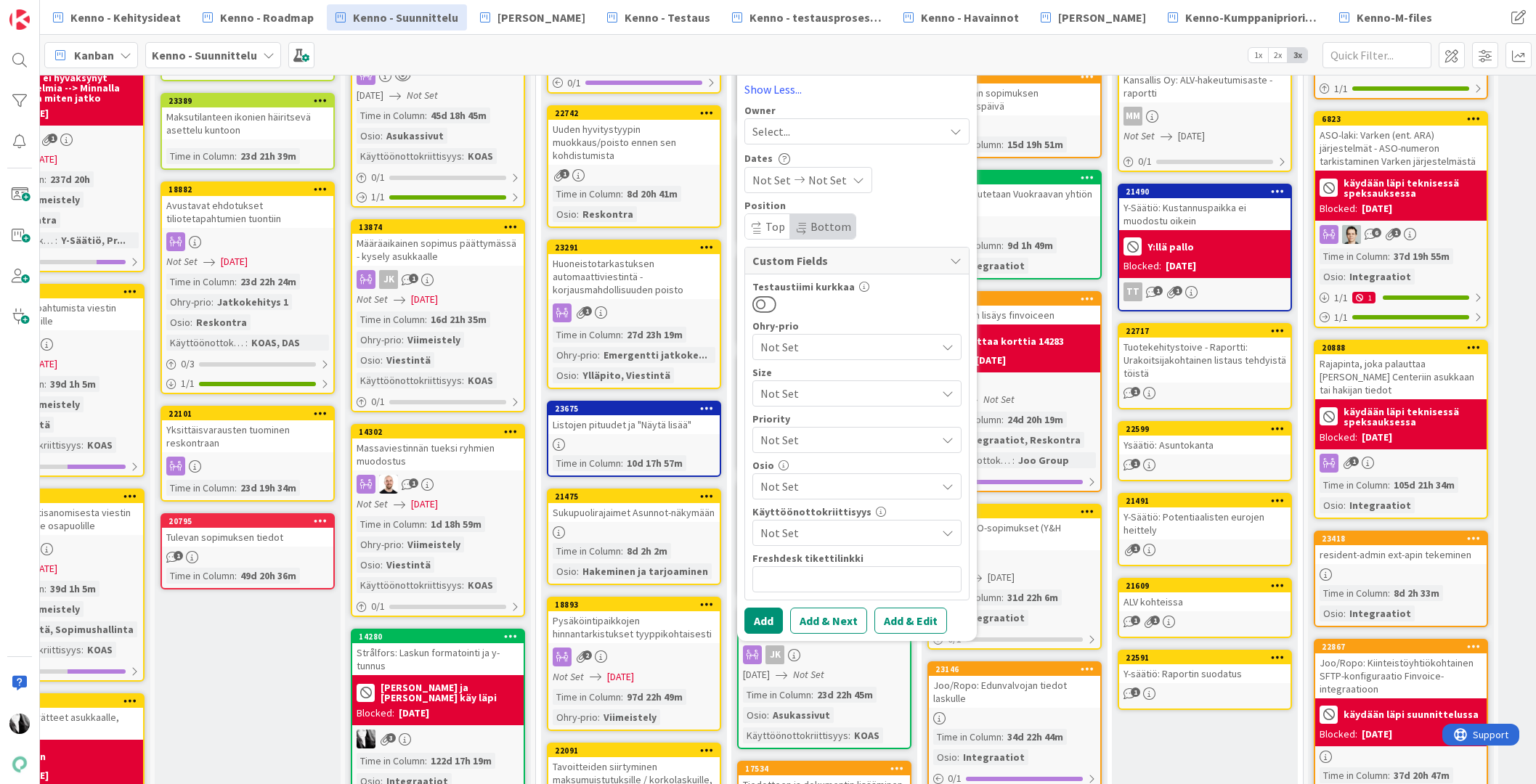
click at [834, 484] on span "Not Set" at bounding box center [847, 487] width 175 height 18
click at [793, 286] on span "Asukassivut" at bounding box center [778, 285] width 58 height 22
type textarea "x"
click at [914, 619] on button "Add & Edit" at bounding box center [910, 621] width 73 height 26
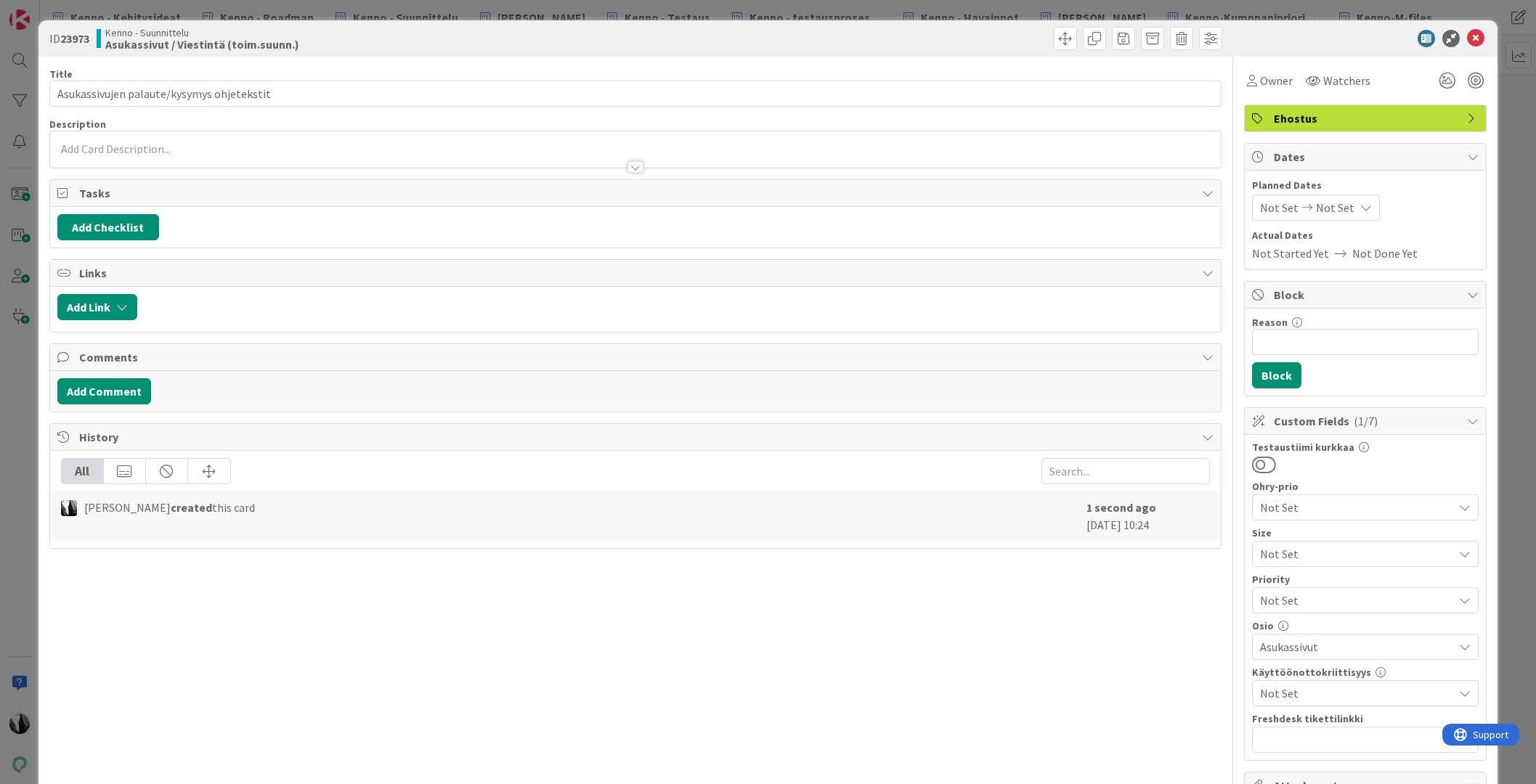
click at [228, 153] on div at bounding box center [635, 160] width 1171 height 15
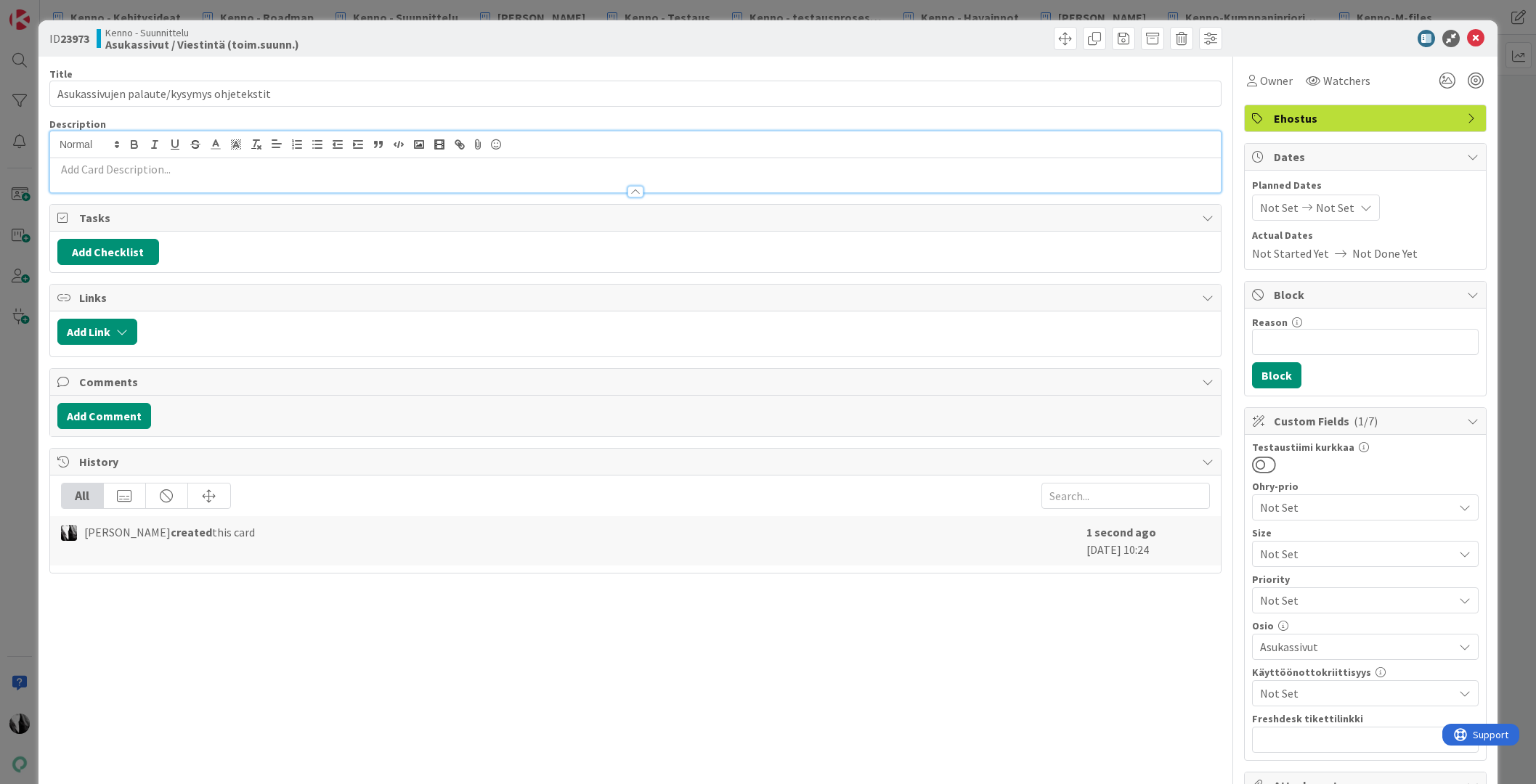
click at [175, 170] on p at bounding box center [635, 169] width 1156 height 17
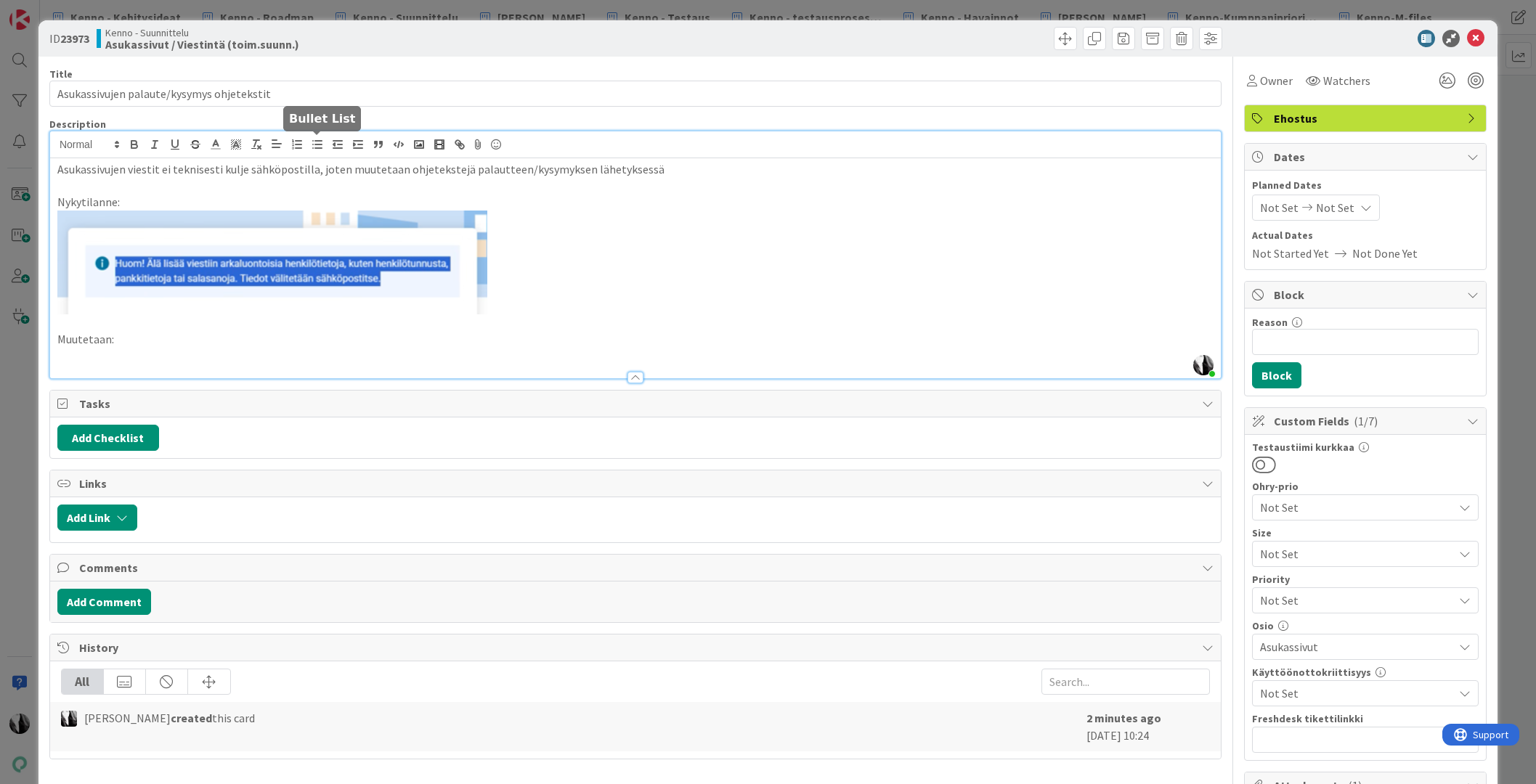
drag, startPoint x: 313, startPoint y: 143, endPoint x: 319, endPoint y: 239, distance: 96.2
click at [313, 143] on icon "button" at bounding box center [317, 145] width 13 height 13
click at [160, 352] on li at bounding box center [644, 356] width 1138 height 17
click at [1315, 43] on div at bounding box center [1358, 39] width 257 height 18
click at [740, 179] on p at bounding box center [635, 186] width 1156 height 17
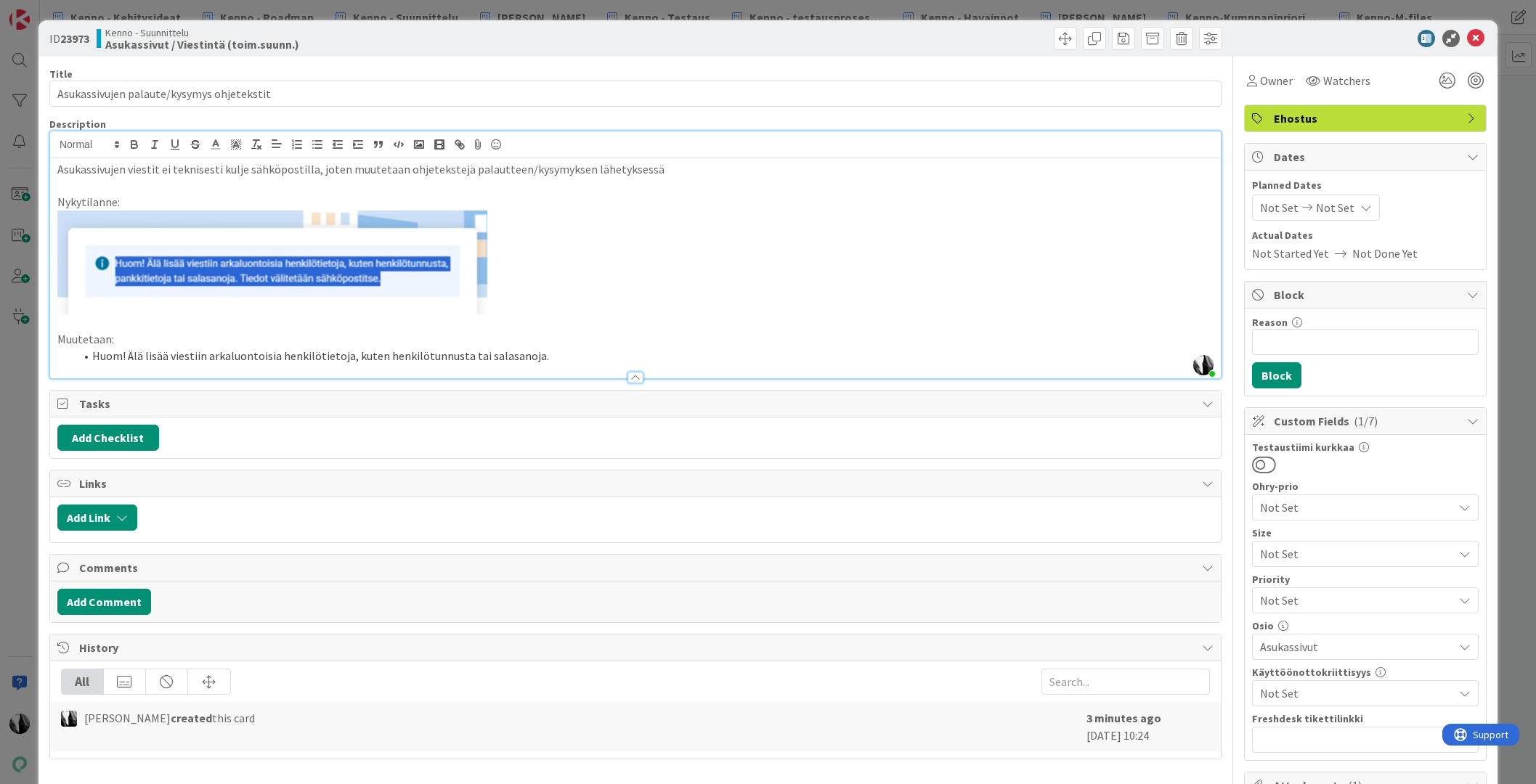
click at [724, 176] on p "Asukassivujen viestit ei teknisesti kulje sähköpostilla, joten muutetaan ohjete…" at bounding box center [635, 169] width 1156 height 17
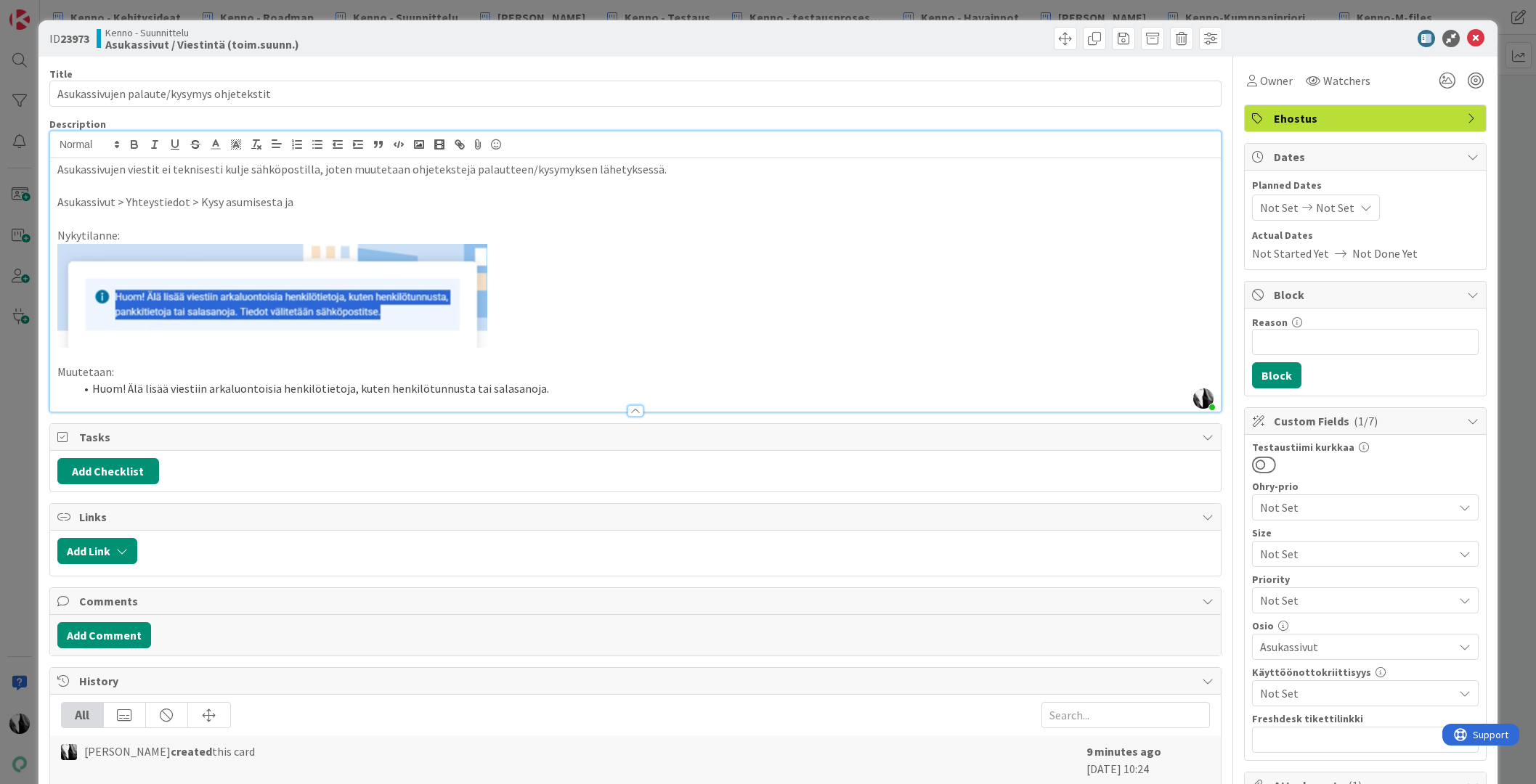
click at [196, 203] on p "Asukassivut > Yhteystiedot > Kysy asumisesta ja" at bounding box center [635, 202] width 1156 height 17
click at [403, 201] on p "Asukassivut > Yhteystiedot > Anna palautetta ja Kysy asumisesta ja" at bounding box center [635, 202] width 1156 height 17
click at [449, 285] on img at bounding box center [272, 296] width 430 height 103
click at [452, 260] on img at bounding box center [272, 296] width 430 height 103
click at [467, 253] on img at bounding box center [272, 296] width 430 height 103
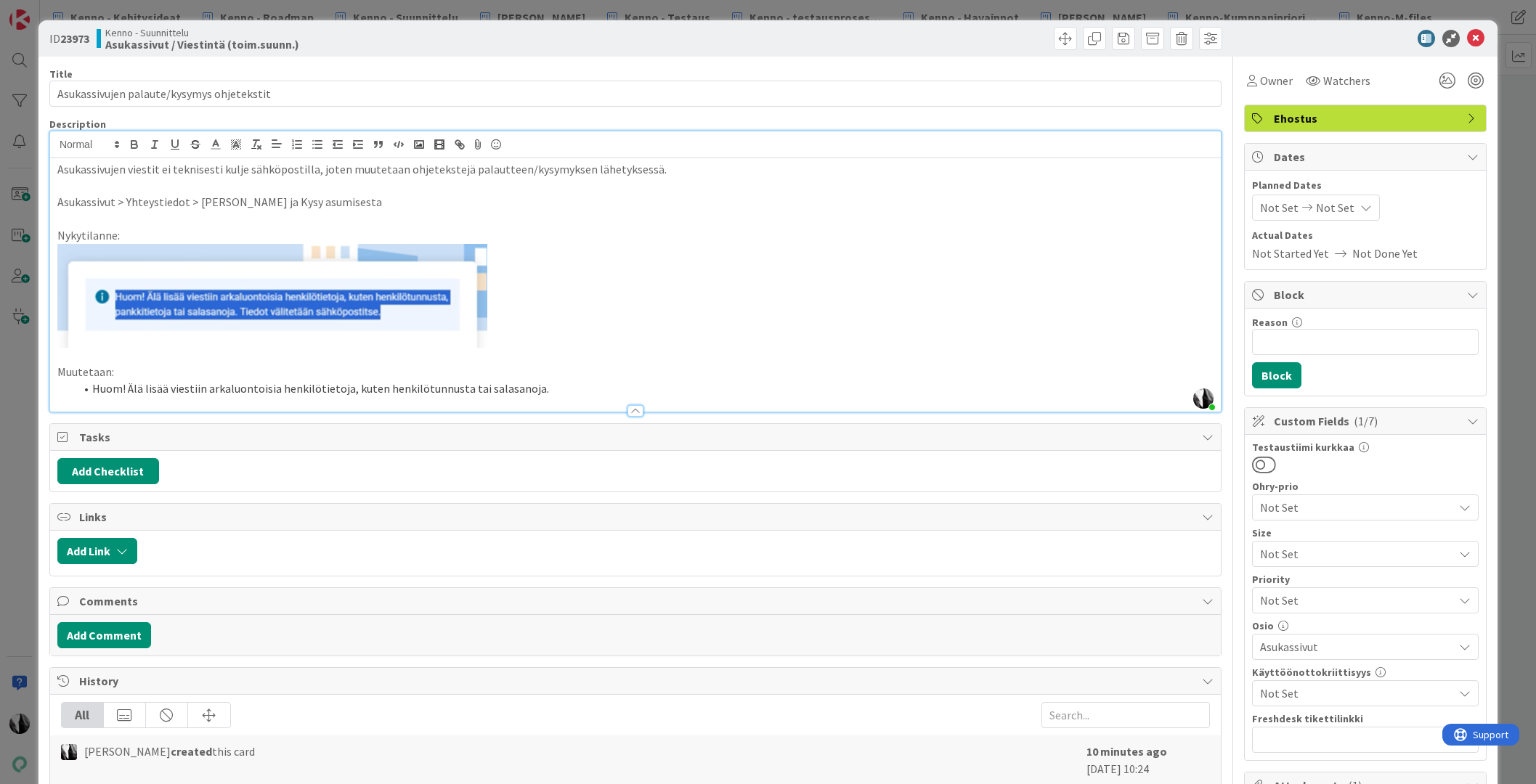
drag, startPoint x: 519, startPoint y: 266, endPoint x: 479, endPoint y: 279, distance: 42.1
click at [519, 266] on p at bounding box center [635, 296] width 1156 height 103
click at [475, 279] on img at bounding box center [272, 296] width 430 height 103
click at [497, 277] on p at bounding box center [635, 296] width 1156 height 103
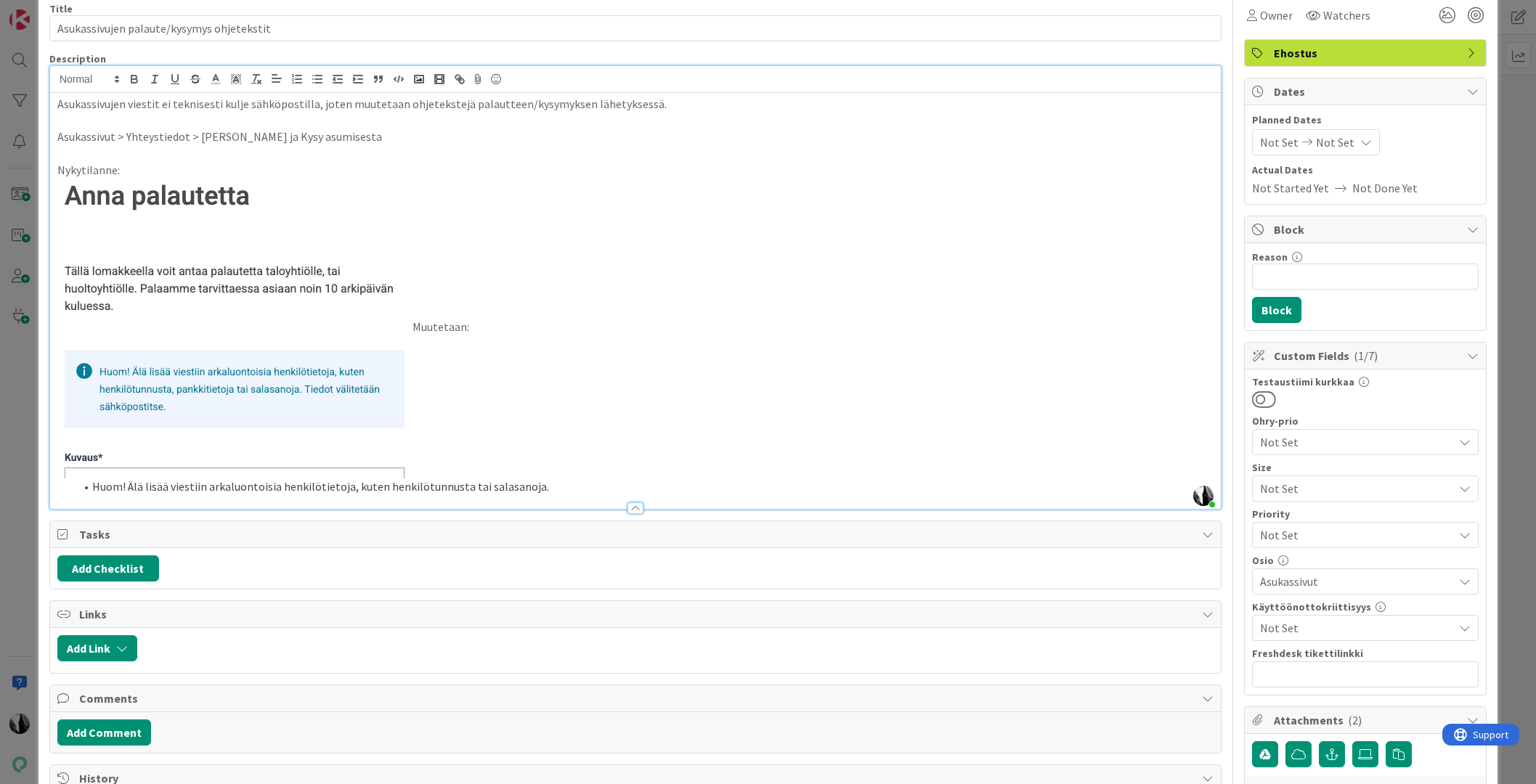
scroll to position [72, 0]
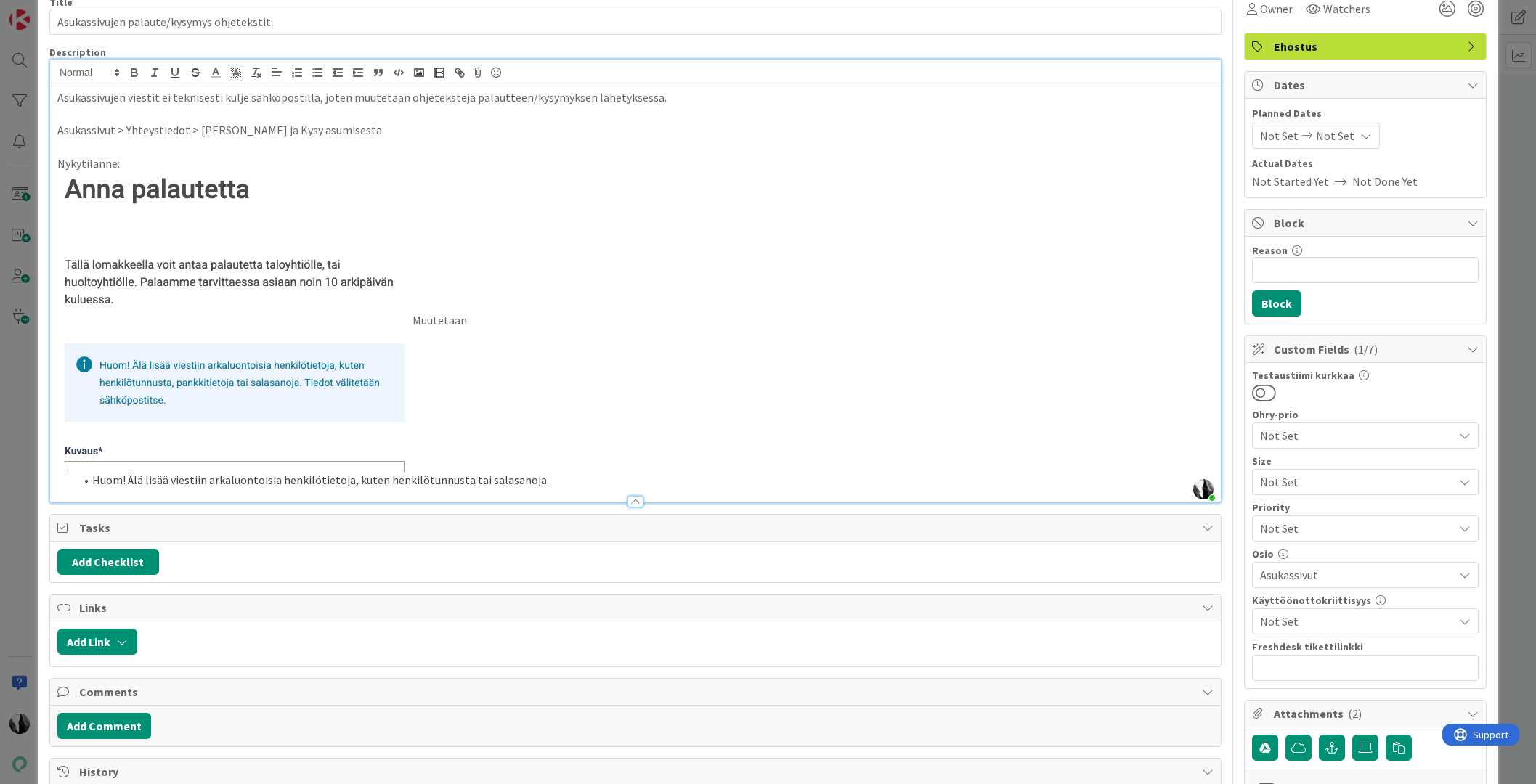
click at [412, 320] on p "Muutetaan:" at bounding box center [635, 322] width 1156 height 300
click at [414, 318] on p "Muutetaan:" at bounding box center [635, 322] width 1156 height 300
click at [424, 318] on p "Muutetaan:" at bounding box center [635, 322] width 1156 height 300
click at [440, 320] on p "Muutetaan:" at bounding box center [635, 322] width 1156 height 300
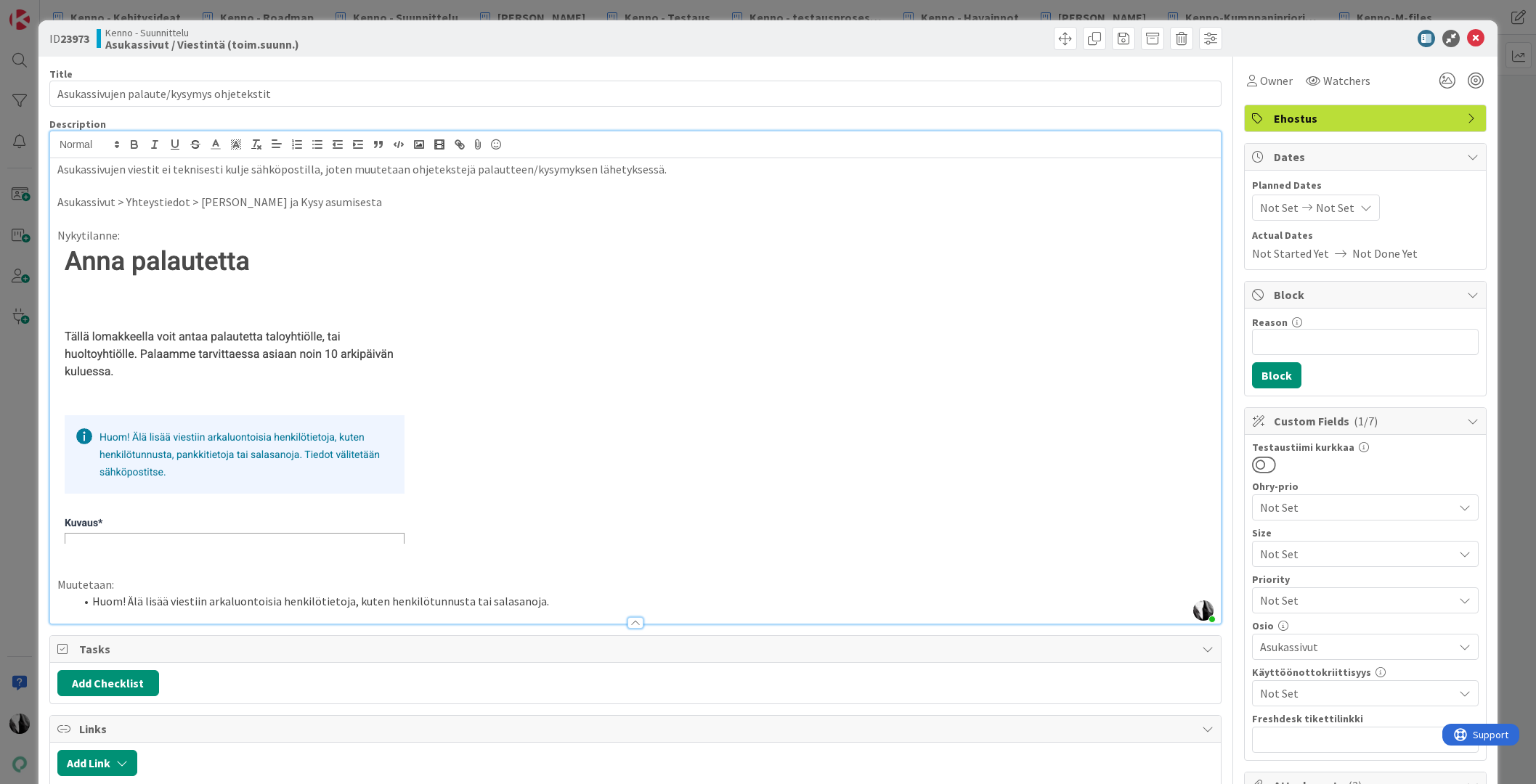
scroll to position [6, 0]
